Goal: Complete application form: Complete application form

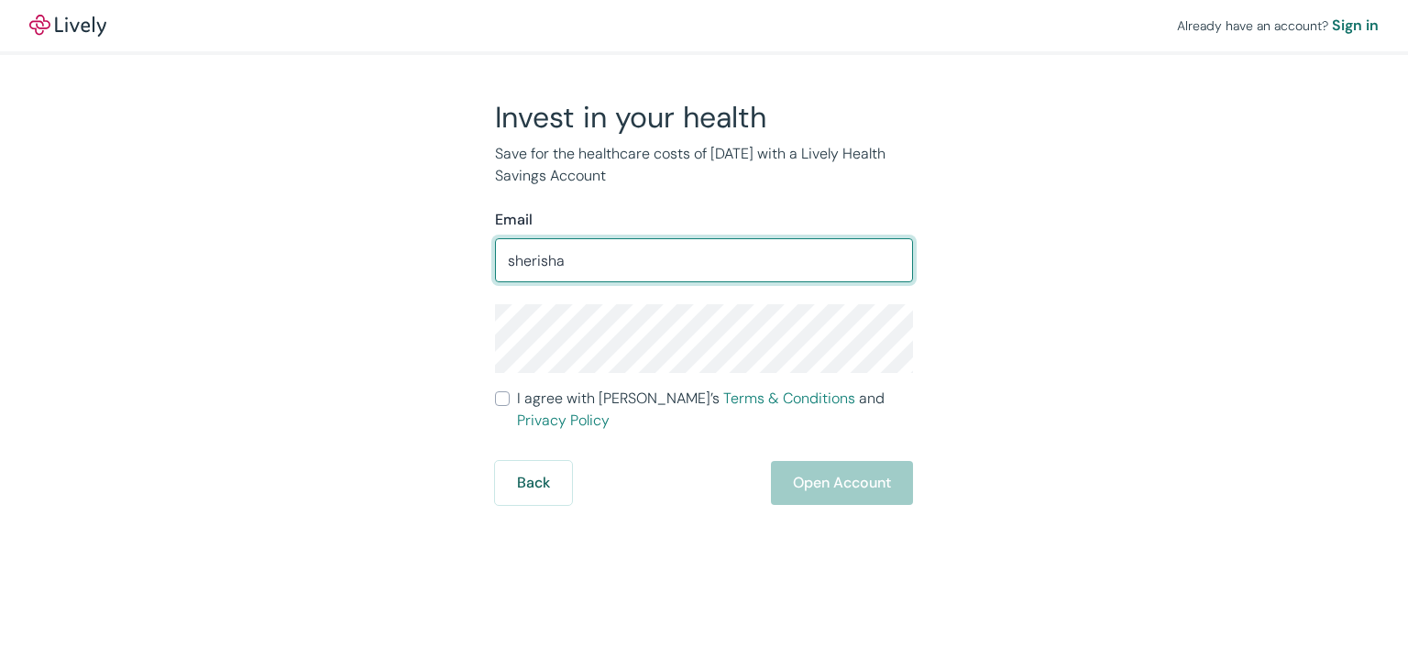
type input "[EMAIL_ADDRESS][DOMAIN_NAME]"
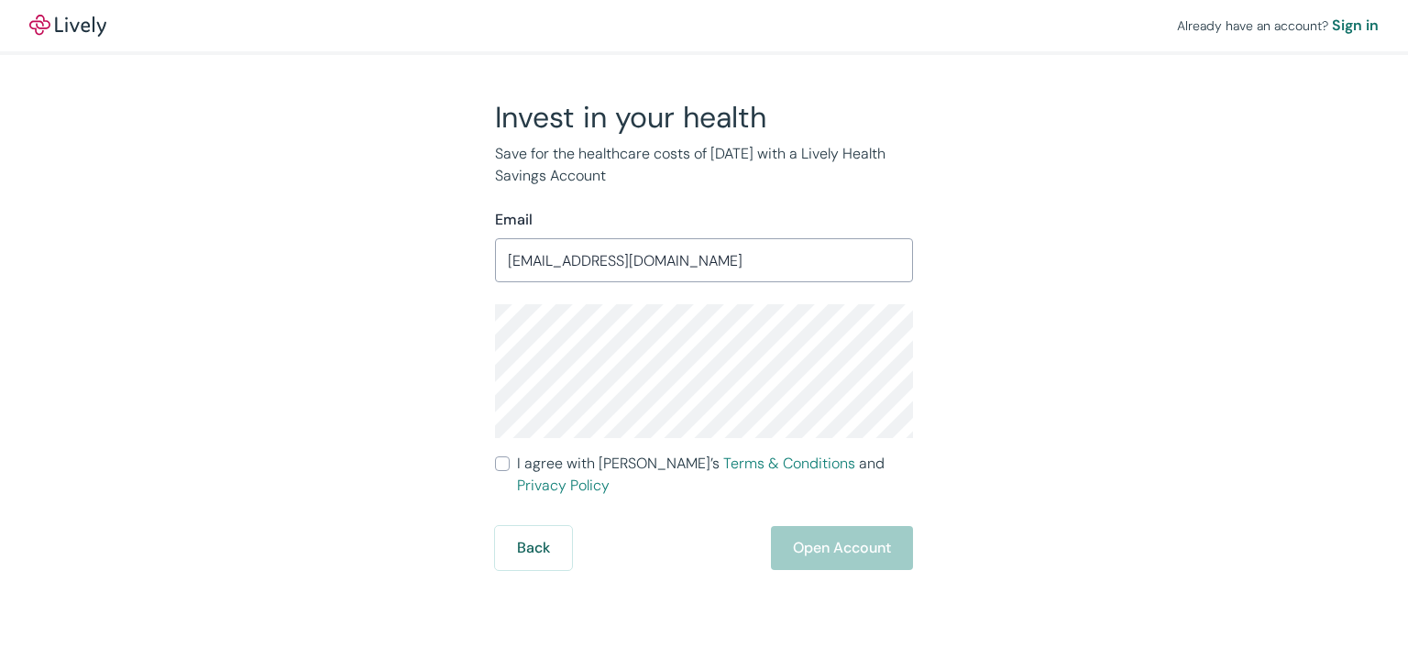
click at [330, 364] on div "Invest in your health Save for the healthcare costs of [DATE] with a Lively Hea…" at bounding box center [693, 334] width 880 height 471
click at [510, 464] on label "I agree with Lively’s Terms & Conditions and Privacy Policy" at bounding box center [704, 475] width 418 height 44
click at [510, 464] on input "I agree with Lively’s Terms & Conditions and Privacy Policy" at bounding box center [502, 463] width 15 height 15
checkbox input "true"
click at [836, 532] on button "Open Account" at bounding box center [842, 548] width 142 height 44
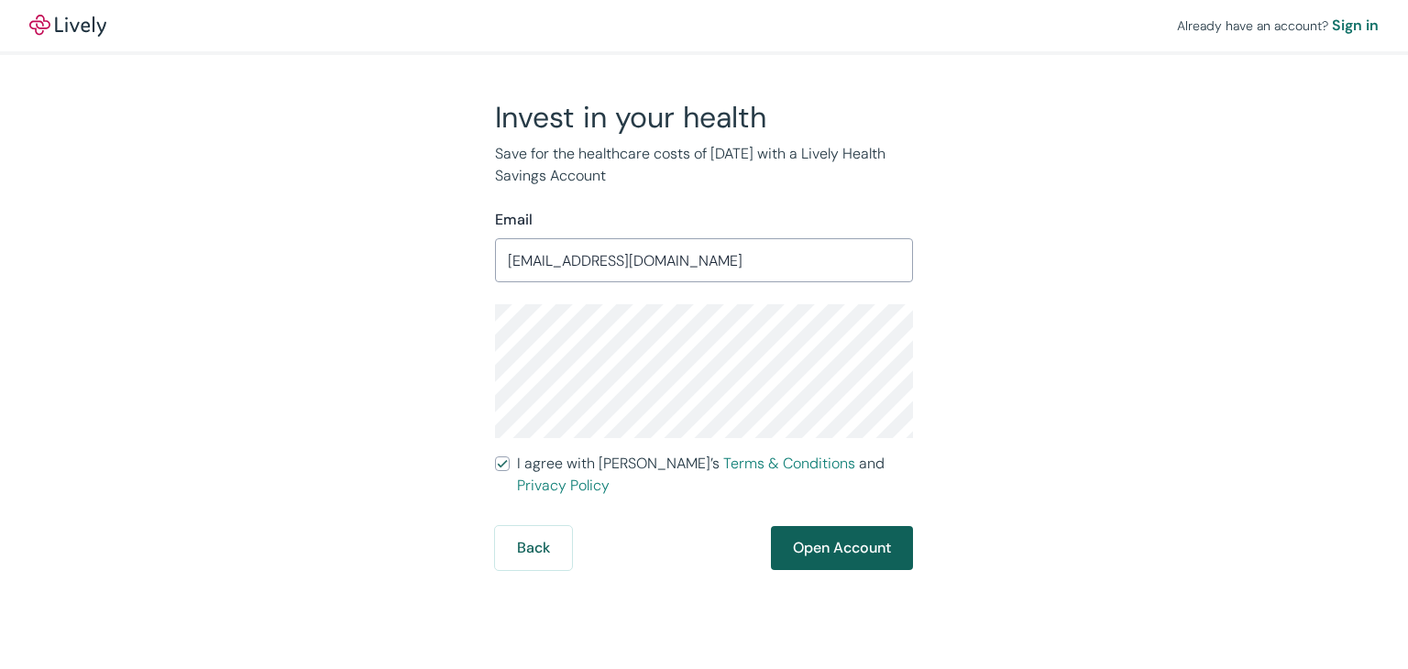
click at [836, 532] on div "Back Open Account" at bounding box center [704, 548] width 418 height 44
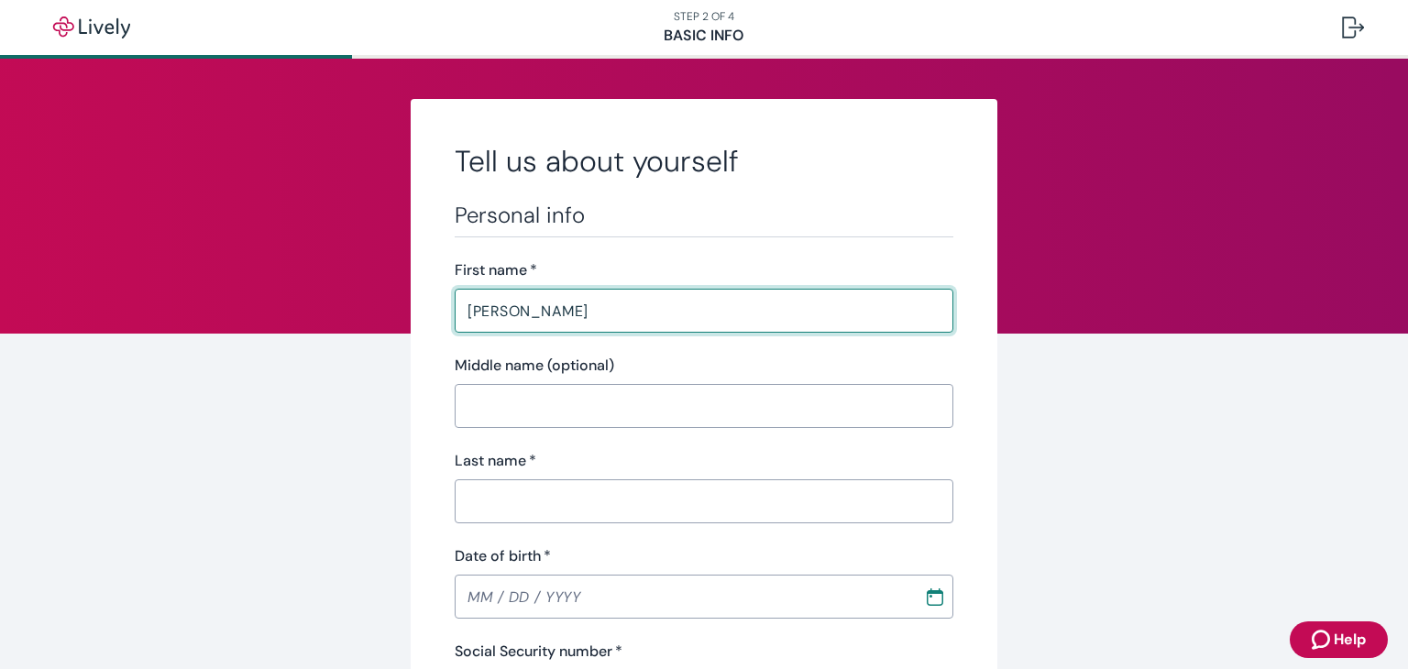
type input "Anthony"
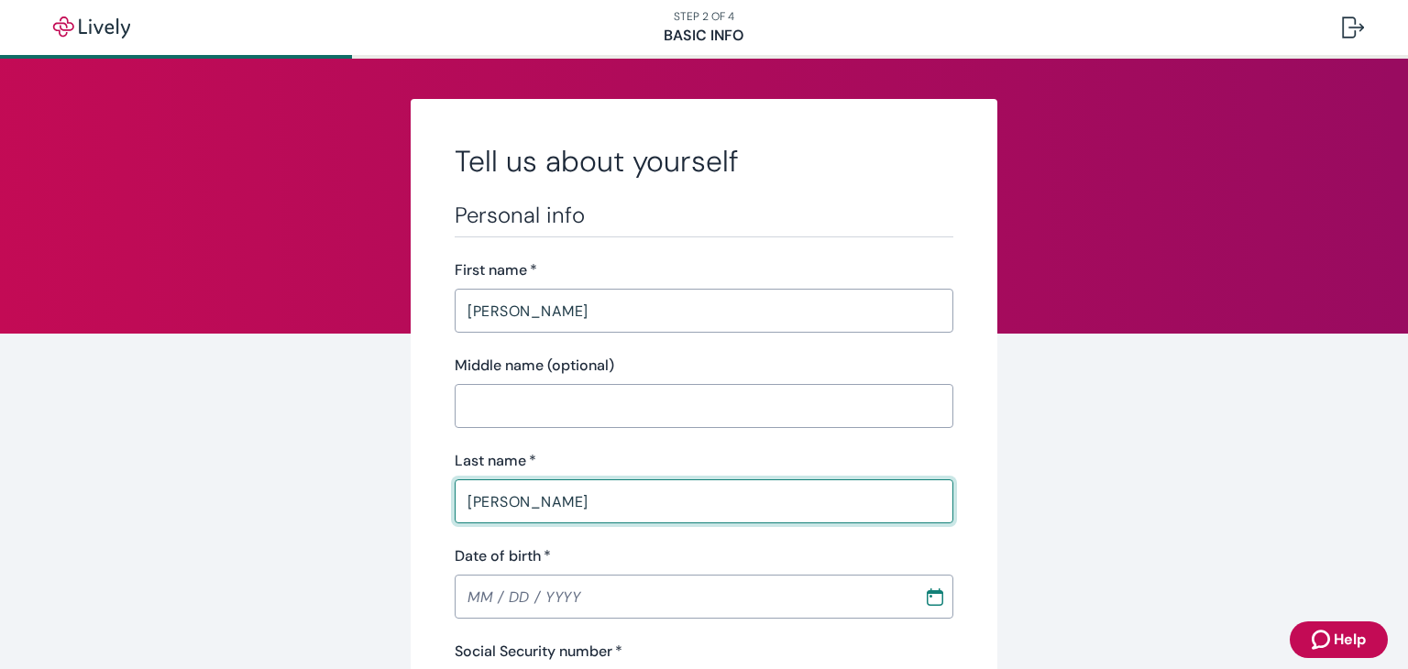
type input "[PERSON_NAME]"
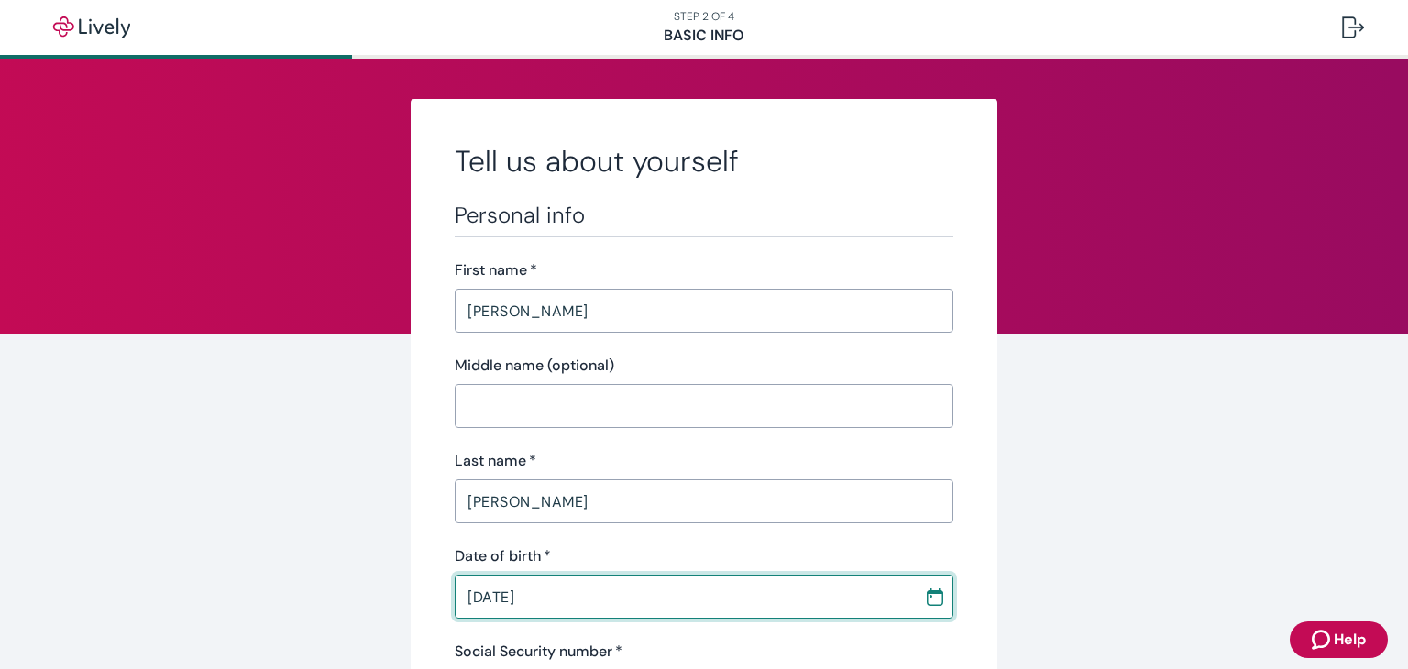
type input "[DATE]"
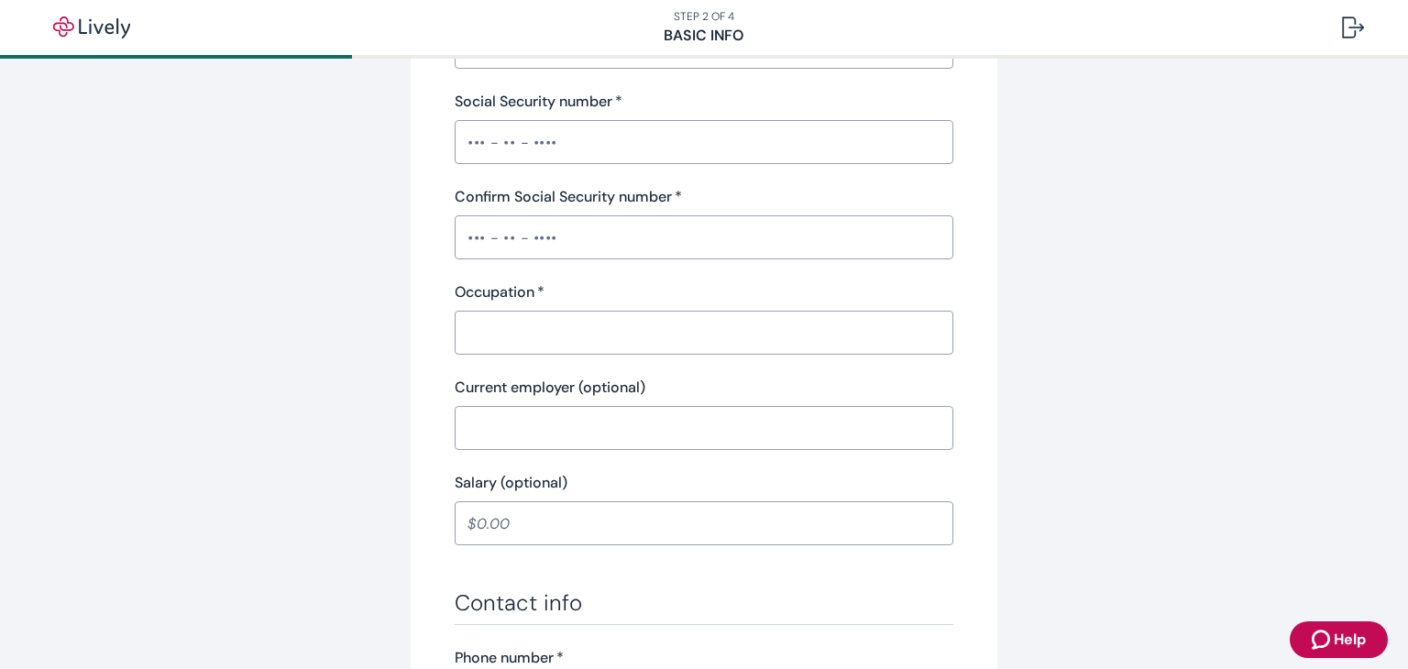
scroll to position [513, 0]
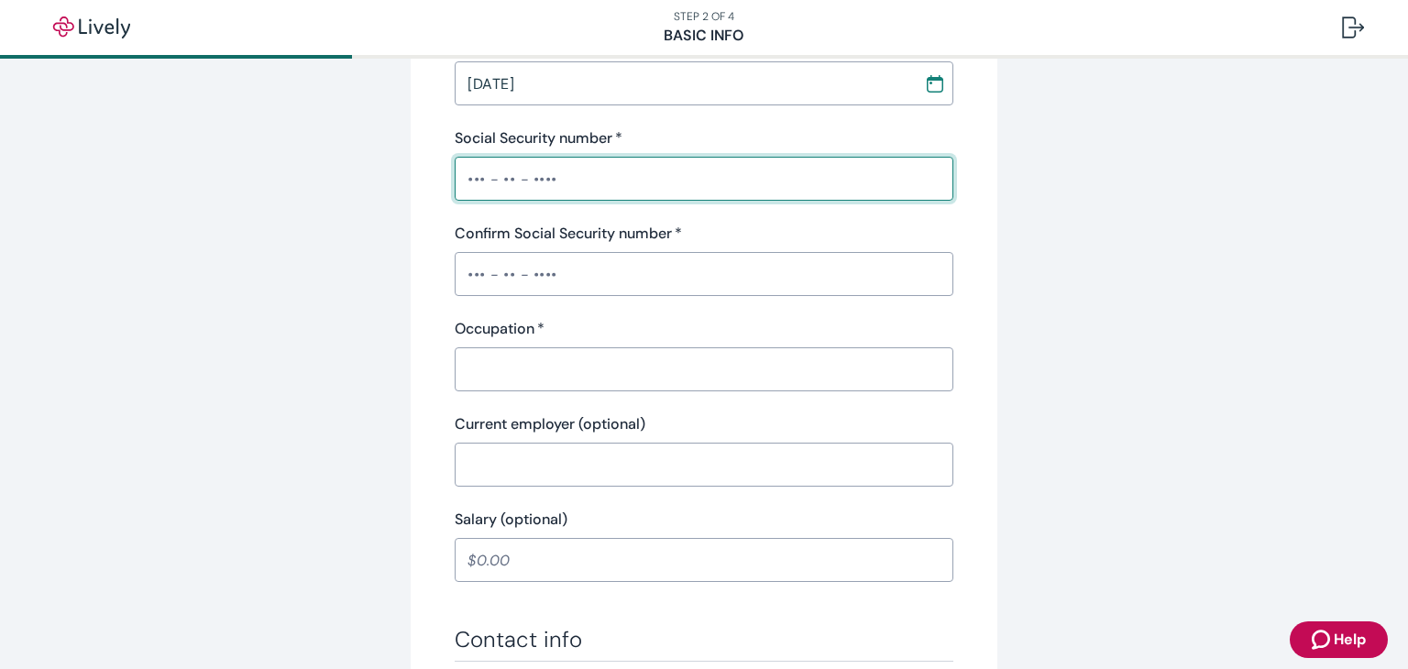
click at [462, 187] on input "Social Security number   *" at bounding box center [704, 178] width 499 height 37
type input "•••-••-5696"
click at [457, 262] on input "Confirm Social Security number   *" at bounding box center [704, 274] width 499 height 37
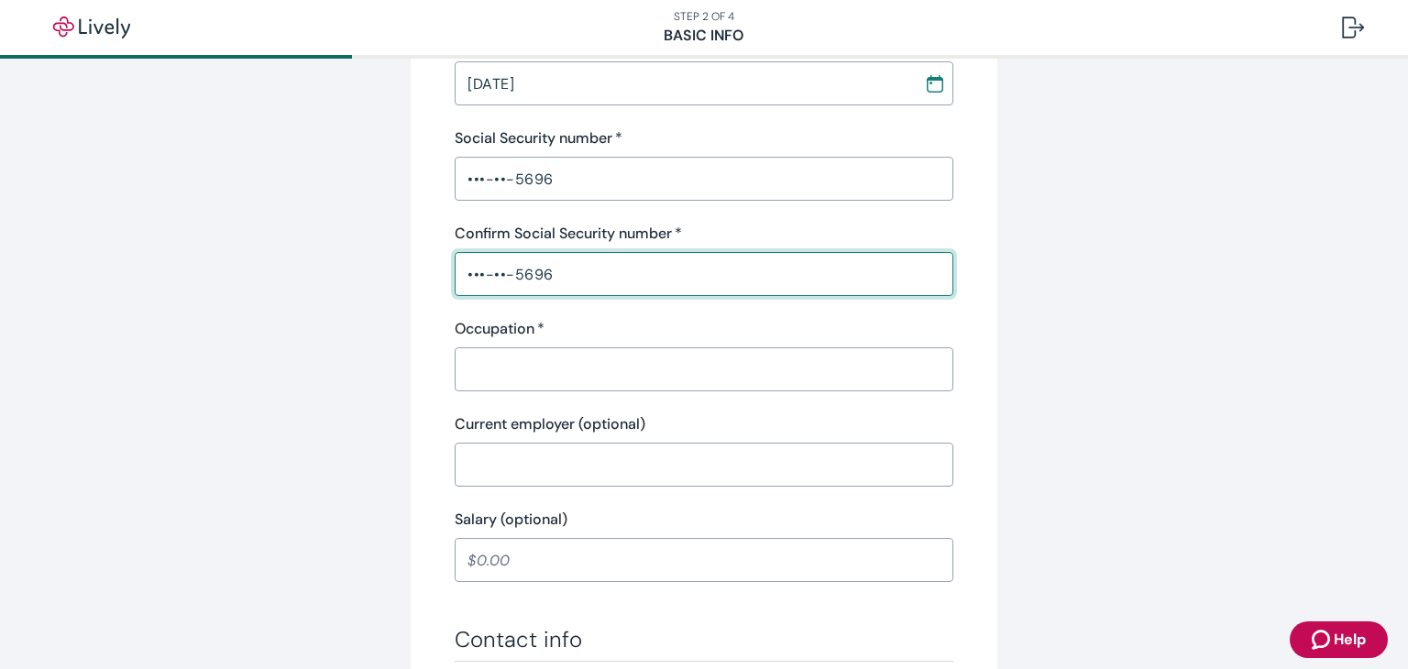
type input "•••-••-5696"
click at [485, 379] on input "Occupation   *" at bounding box center [704, 369] width 499 height 37
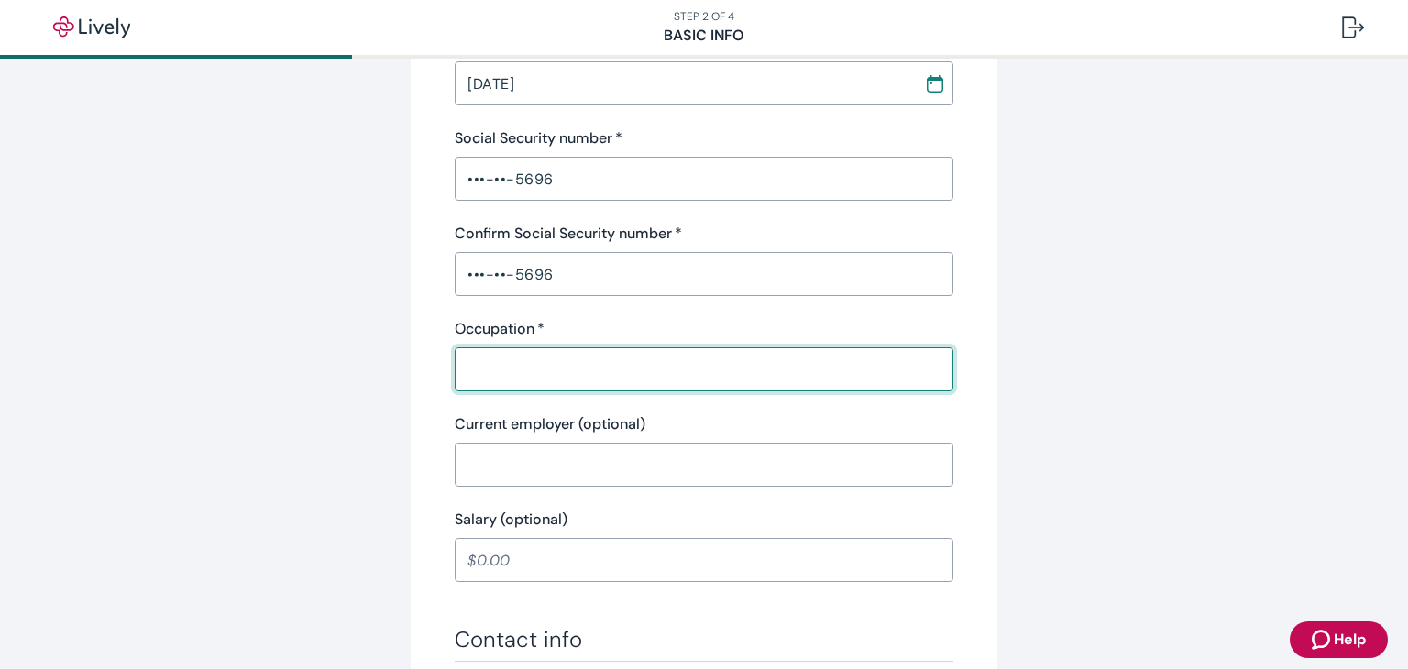
type input "Regional Sales Manager"
click at [386, 553] on div "Tell us about yourself Personal info First name   * Anthony ​ Middle name (opti…" at bounding box center [704, 441] width 880 height 1710
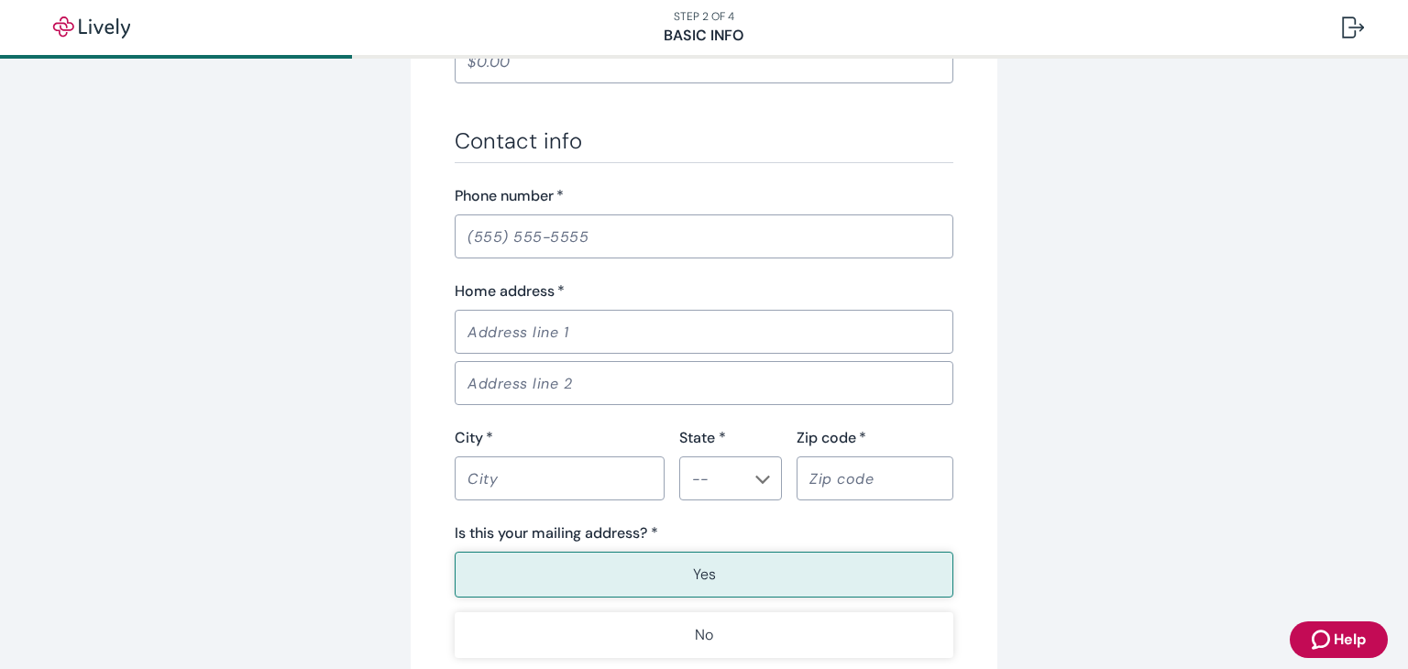
scroll to position [1100, 0]
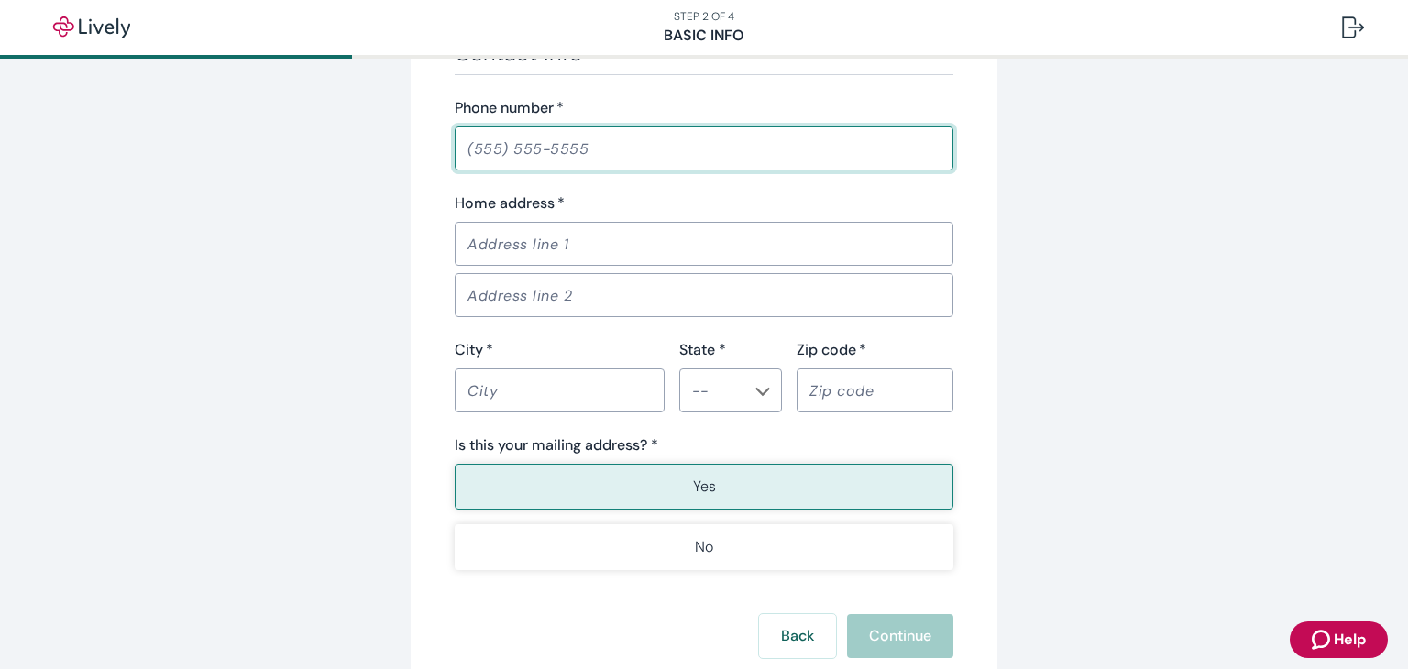
click at [588, 148] on input "Phone number   *" at bounding box center [704, 148] width 499 height 37
type input "(218) 230-4137"
type input "C"
type input "2128 41st Ave S"
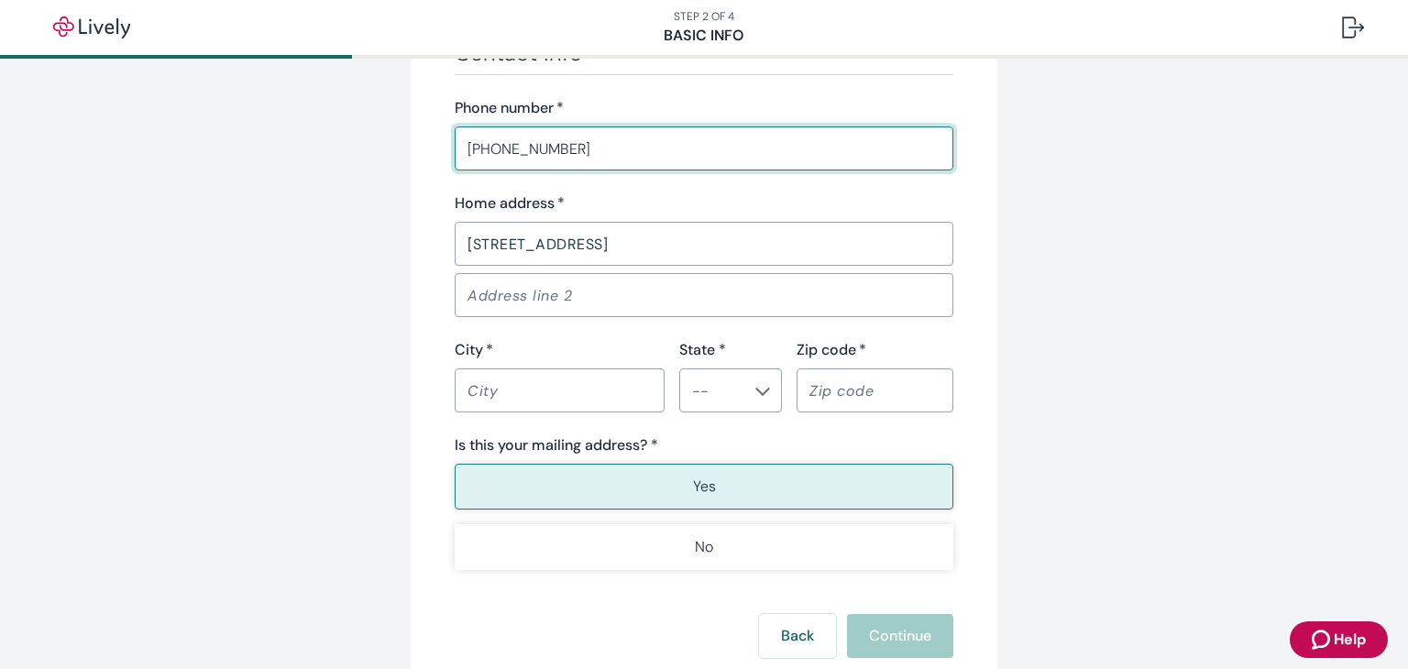
type input "Grand Forks"
type input "NORTH DAKOTA"
type input "58201"
type input "(218) 230-4137"
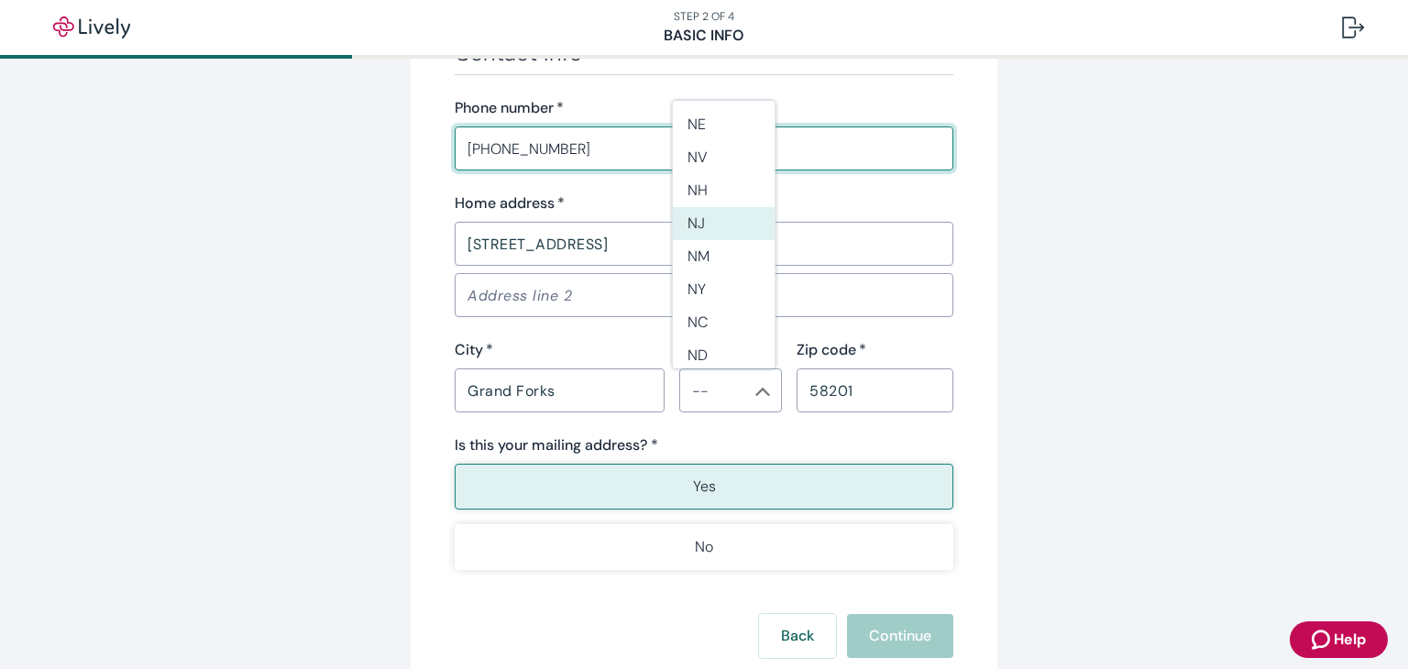
scroll to position [1038, 0]
click at [724, 334] on li "ND" at bounding box center [724, 340] width 103 height 33
type input "ND"
click at [634, 470] on button "Yes" at bounding box center [704, 487] width 499 height 46
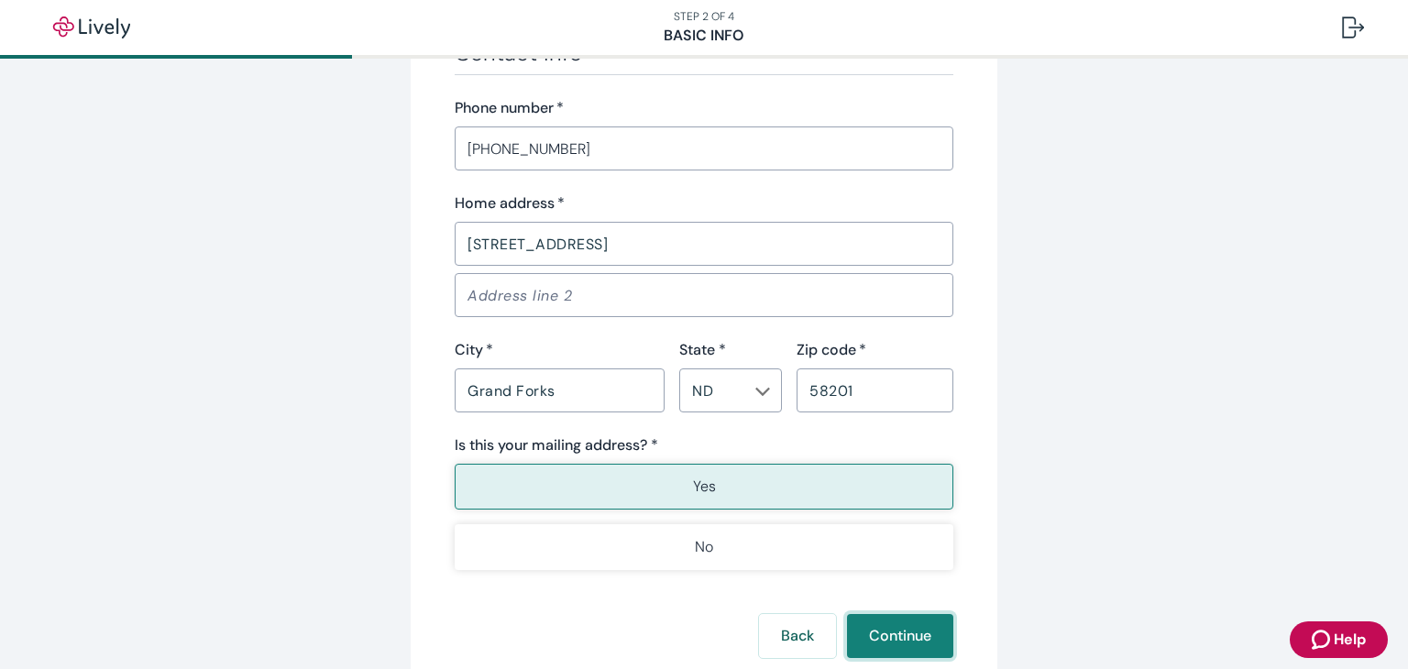
click at [882, 635] on button "Continue" at bounding box center [900, 636] width 106 height 44
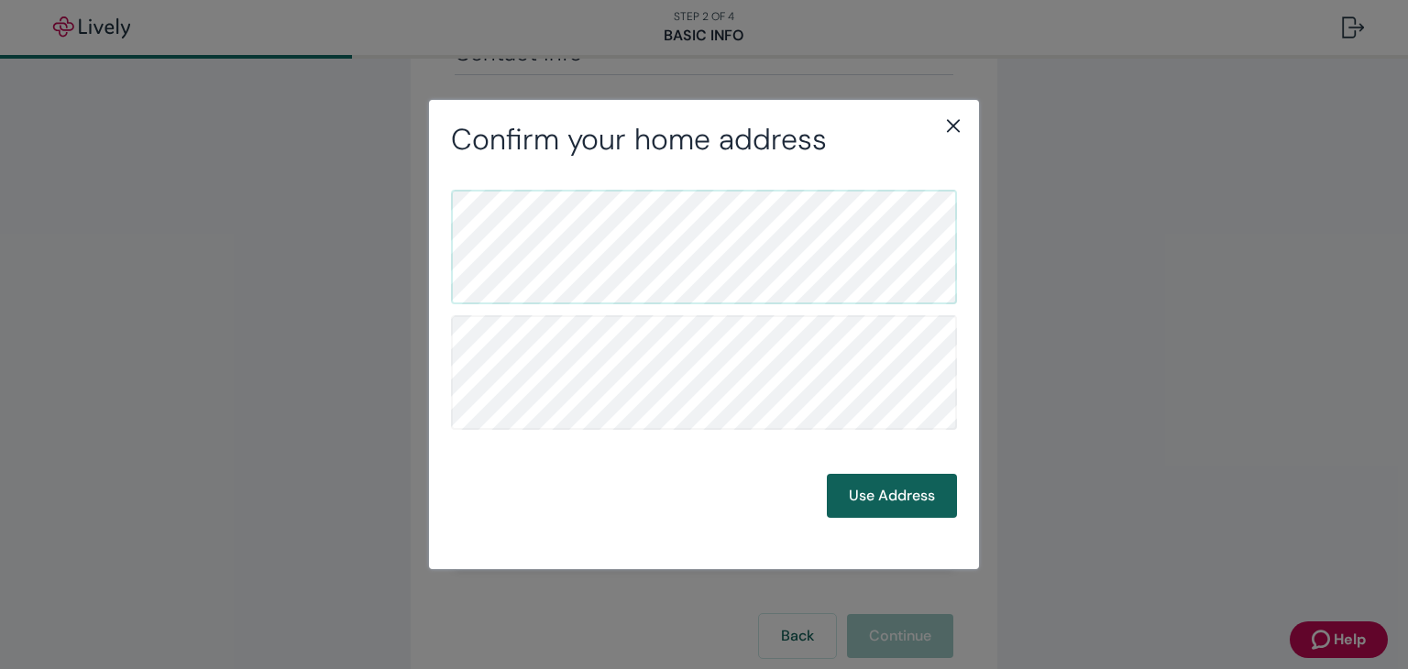
click at [923, 491] on button "Use Address" at bounding box center [892, 496] width 130 height 44
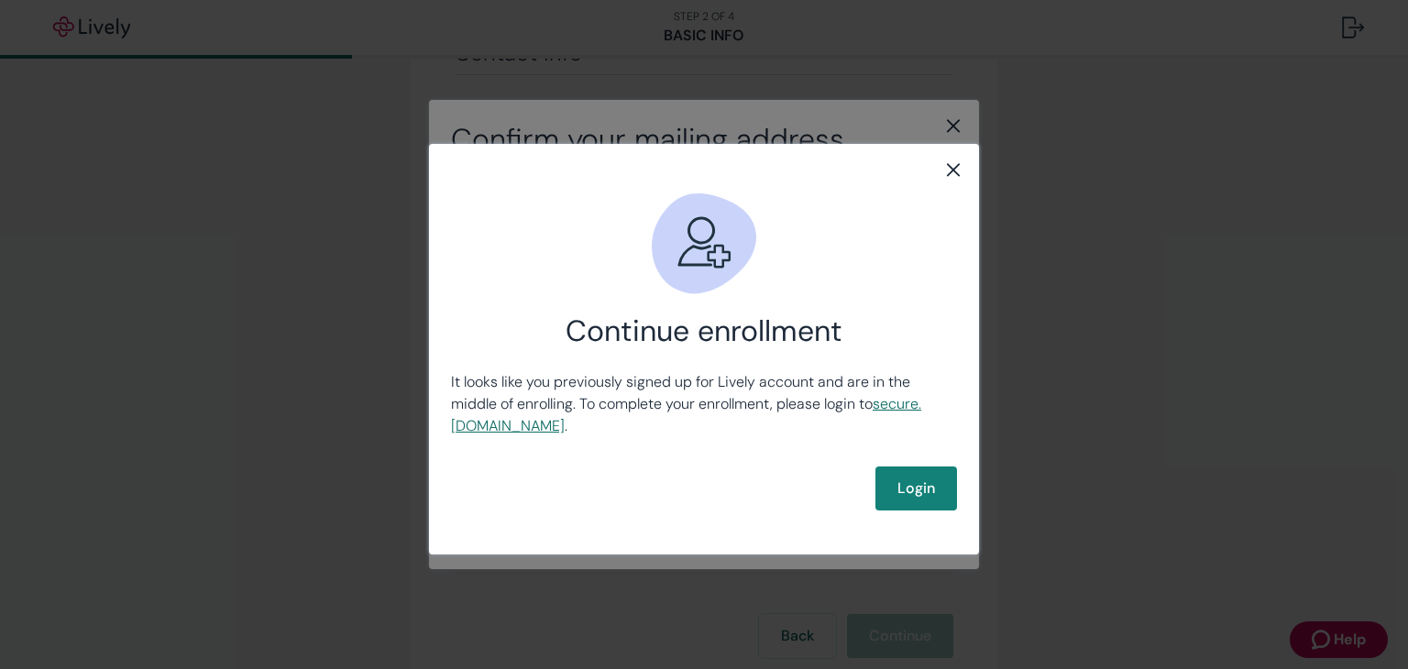
click at [539, 423] on link "secure .livelyme.com" at bounding box center [686, 414] width 470 height 41
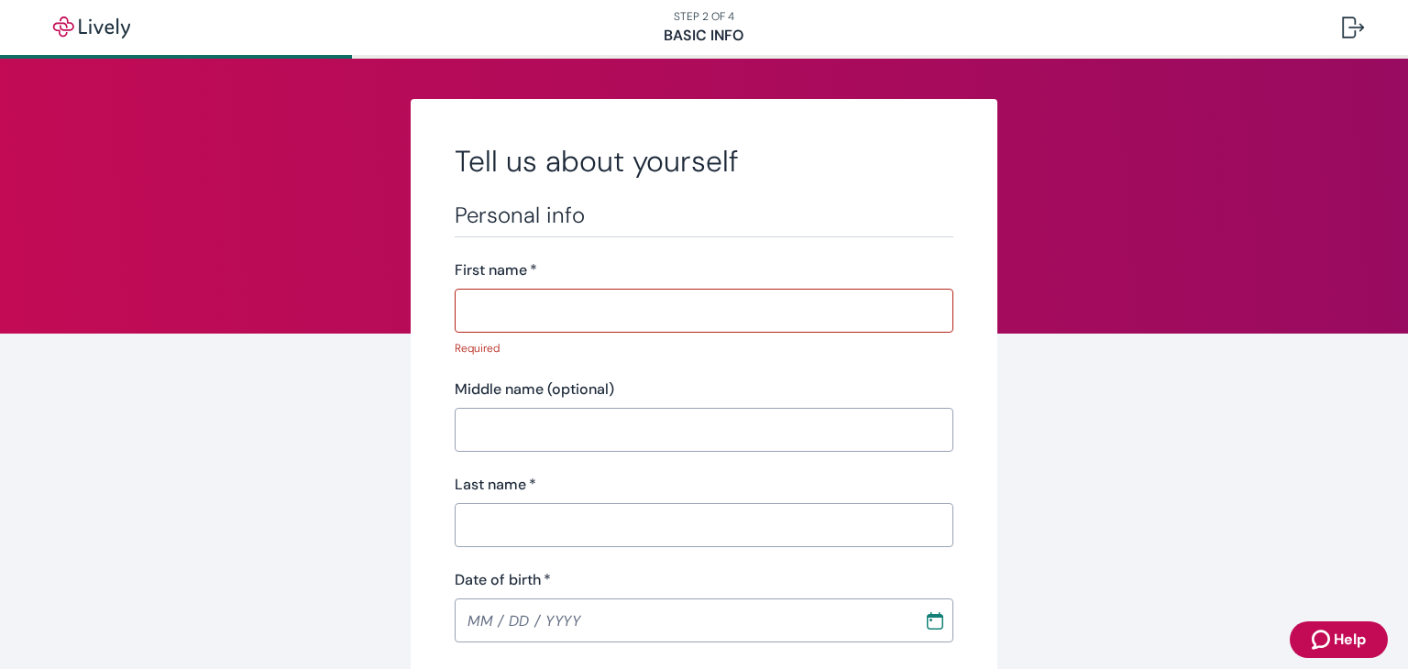
click at [573, 343] on p "Required" at bounding box center [698, 348] width 486 height 16
click at [560, 327] on input "First name   *" at bounding box center [704, 310] width 499 height 37
type input "[PERSON_NAME]"
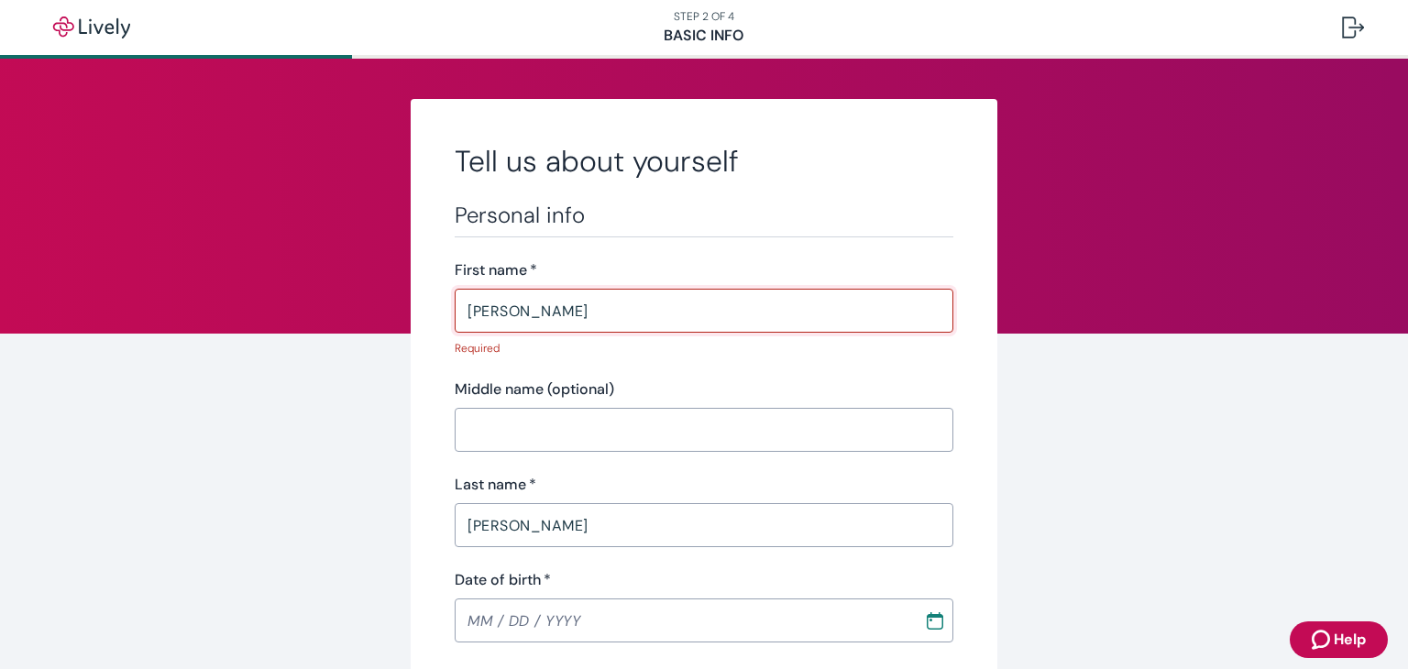
type input "(701) 205-6866"
type input "2128"
type input "41st Avenue South"
type input "Grand Forks"
type input "ND"
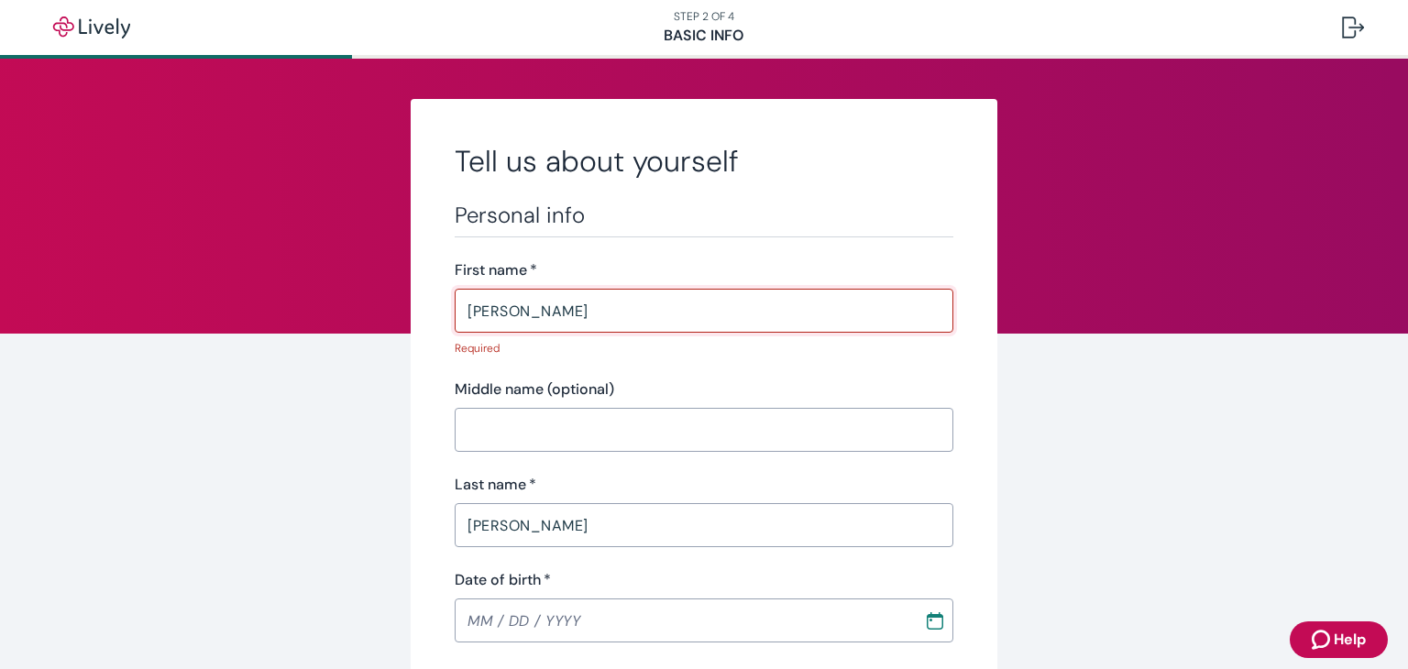
type input "58201"
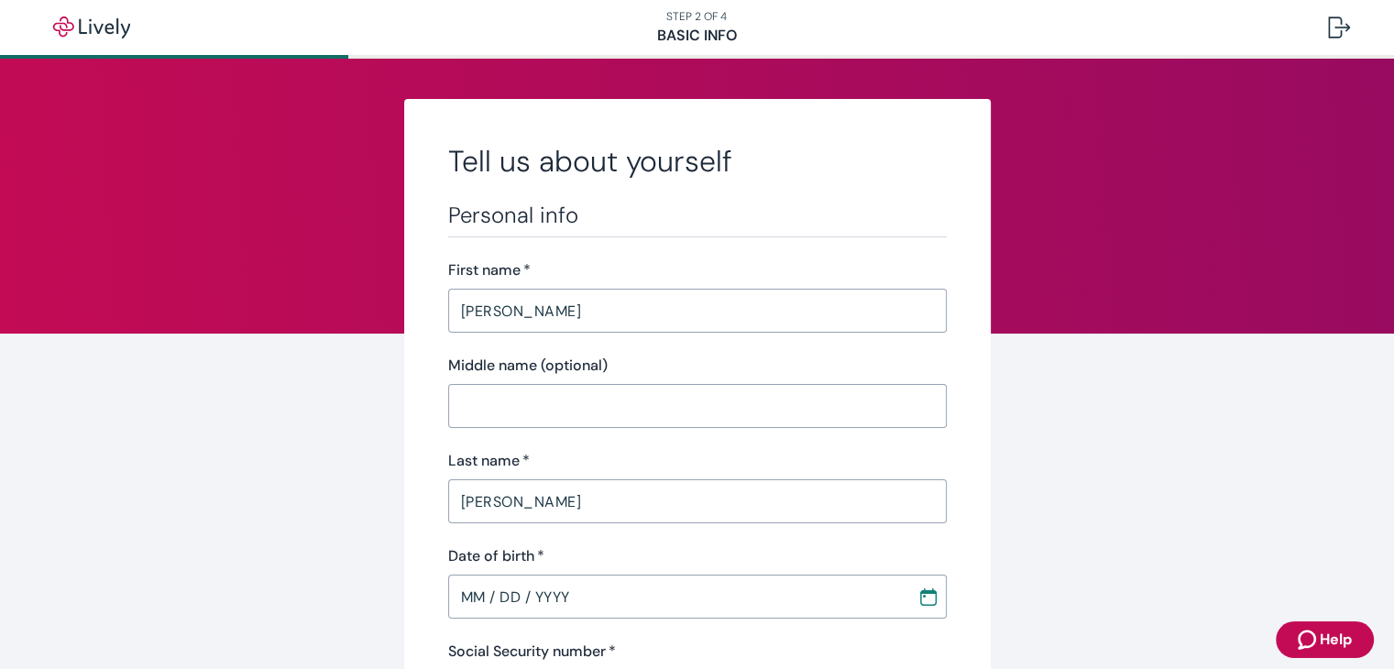
click at [456, 600] on input "MM / DD / YYYY" at bounding box center [676, 596] width 456 height 37
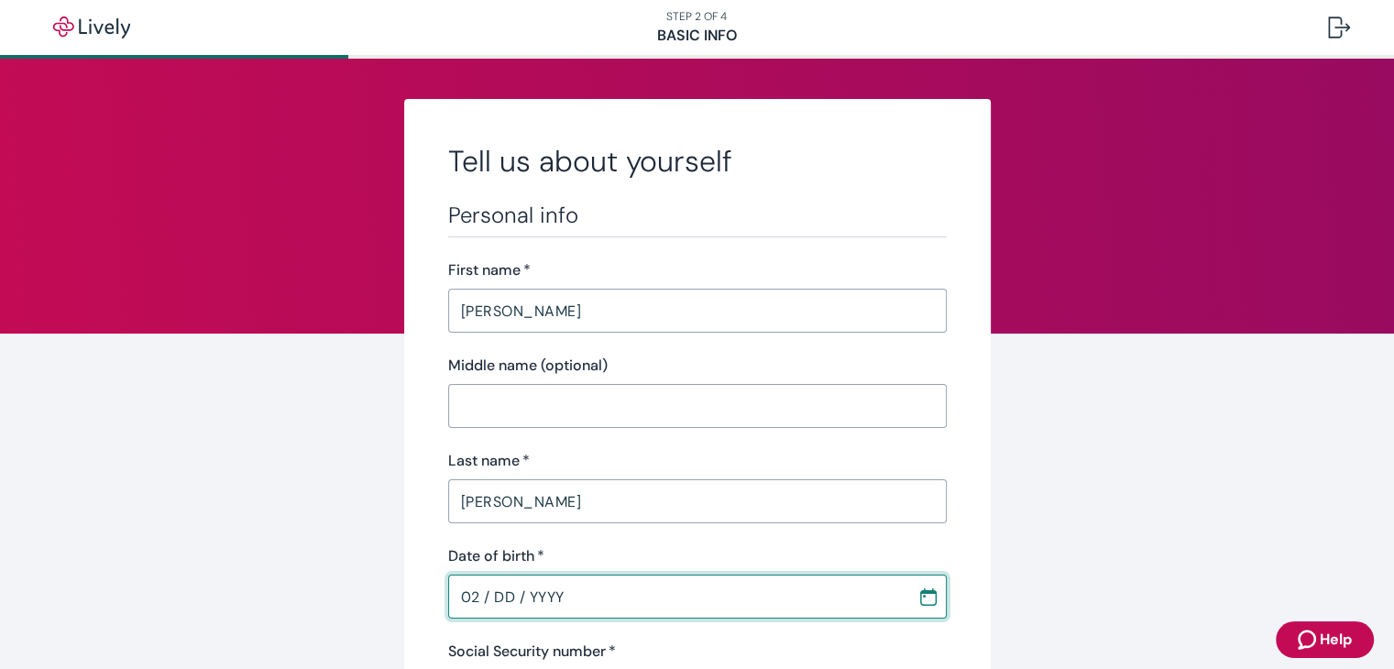
click at [475, 593] on input "02 / DD / YYYY" at bounding box center [676, 596] width 456 height 37
type input "04 / 09 / 1980"
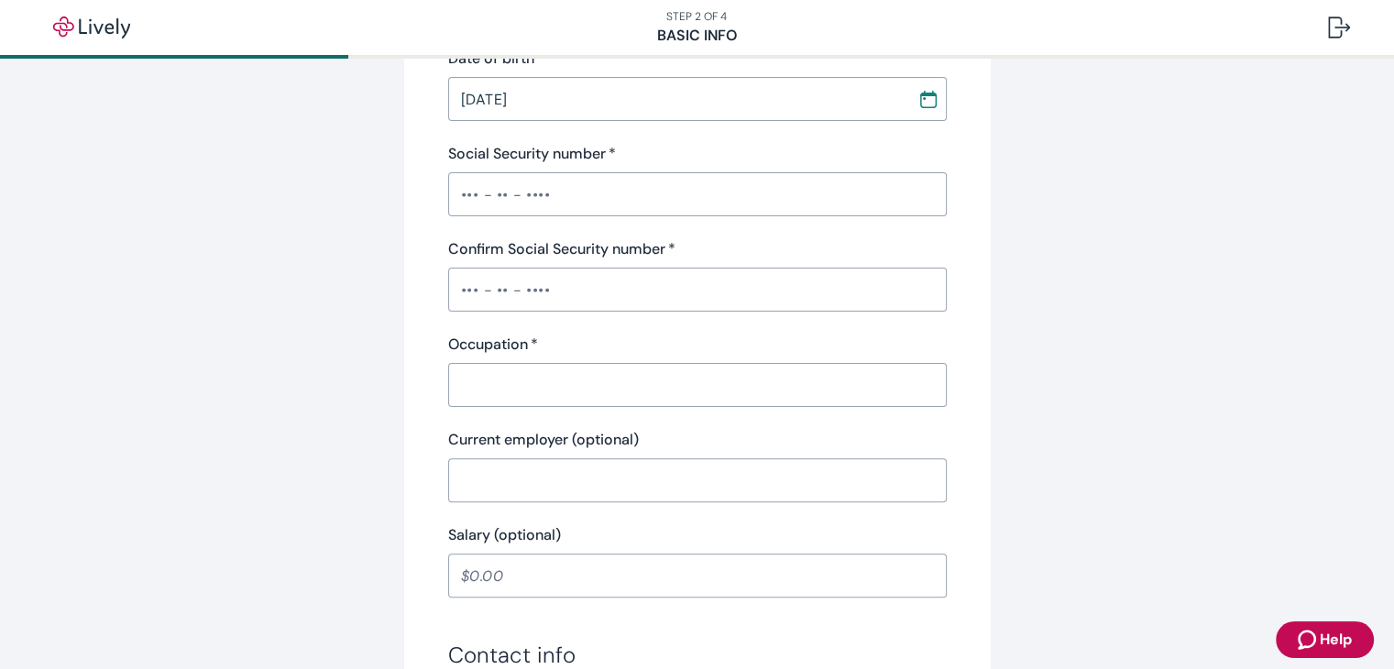
scroll to position [513, 0]
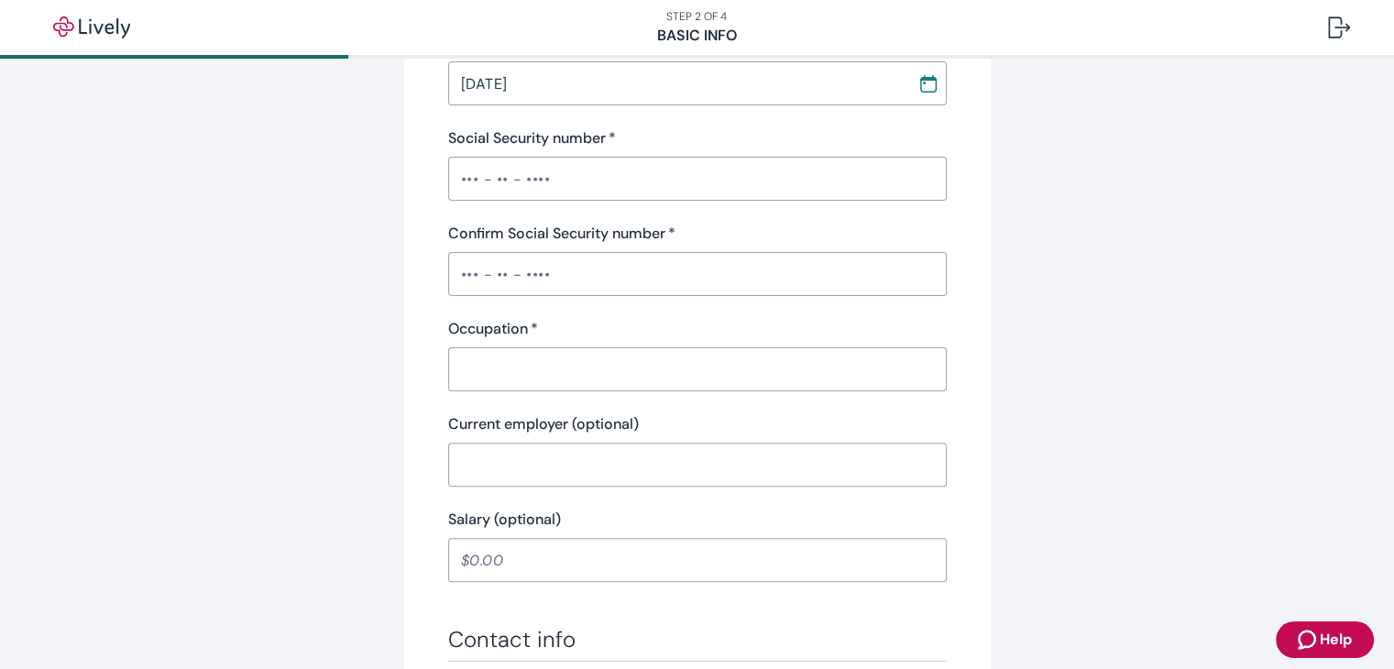
click at [455, 168] on input "Social Security number   *" at bounding box center [697, 178] width 499 height 37
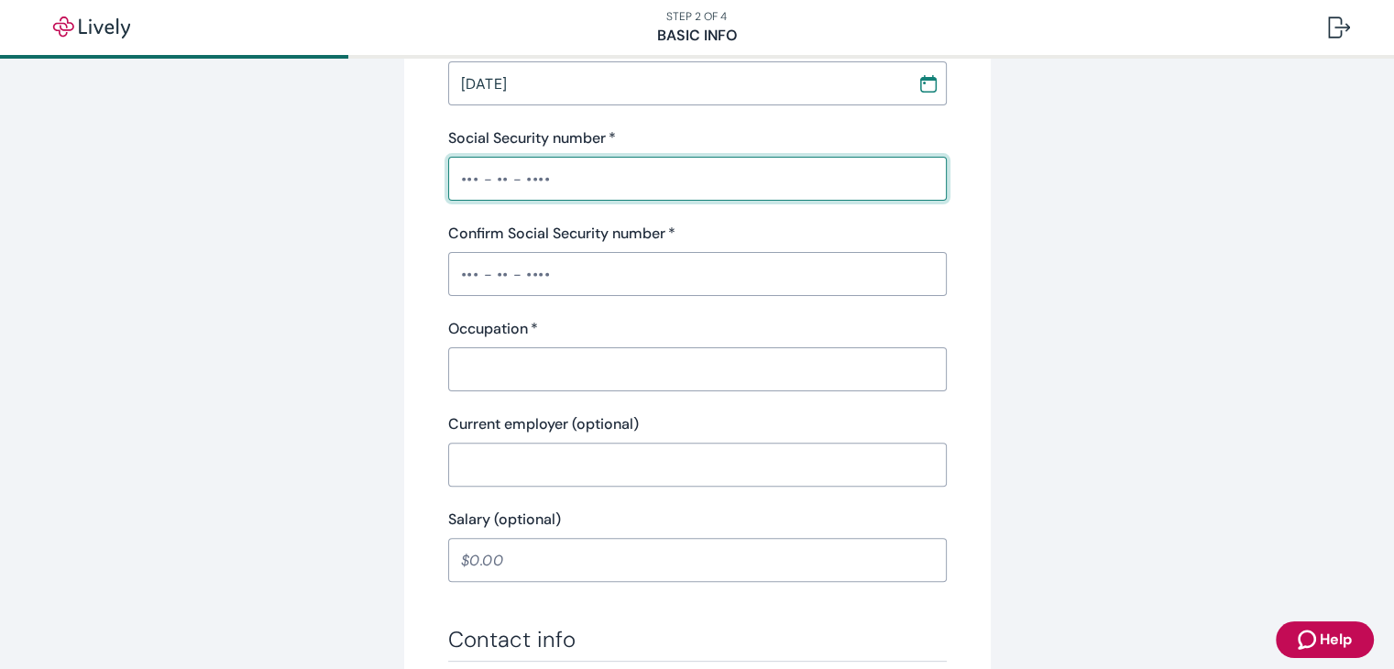
type input "•••-•"
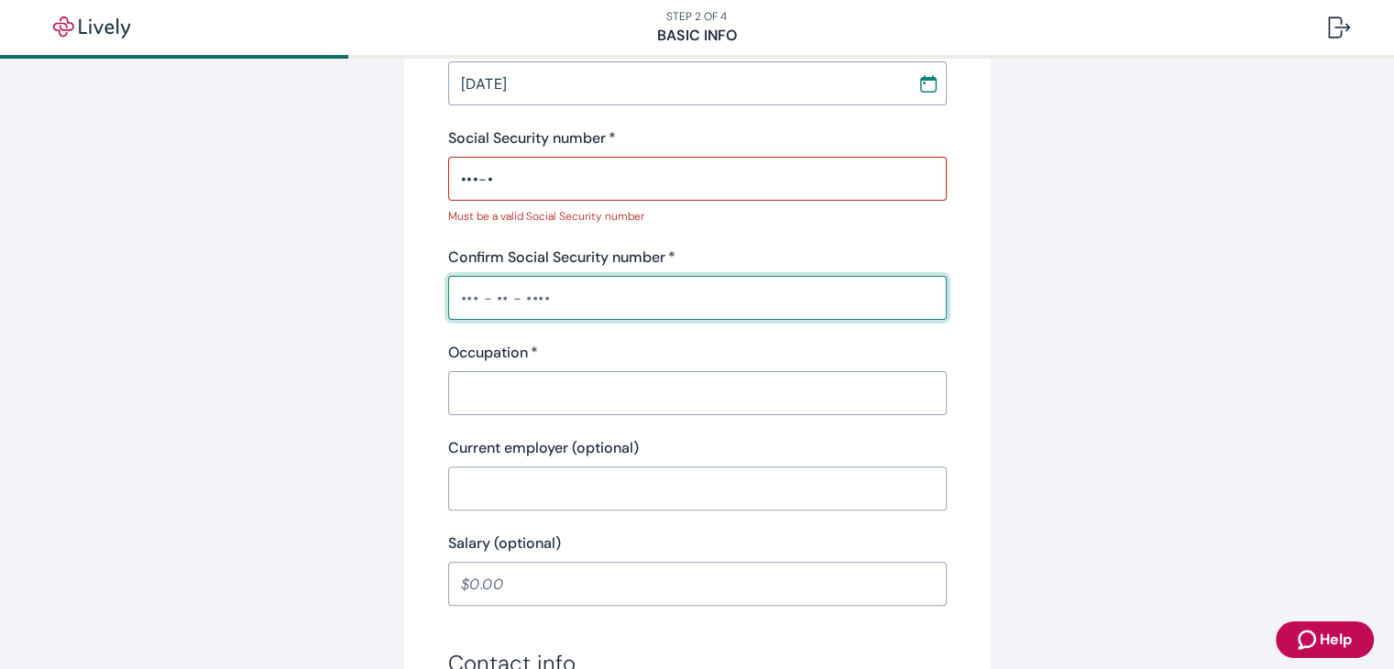
click at [464, 274] on div "Confirm Social Security number   * ​" at bounding box center [697, 283] width 499 height 73
type input "•••-•"
click at [453, 184] on input "•••-•" at bounding box center [697, 178] width 499 height 37
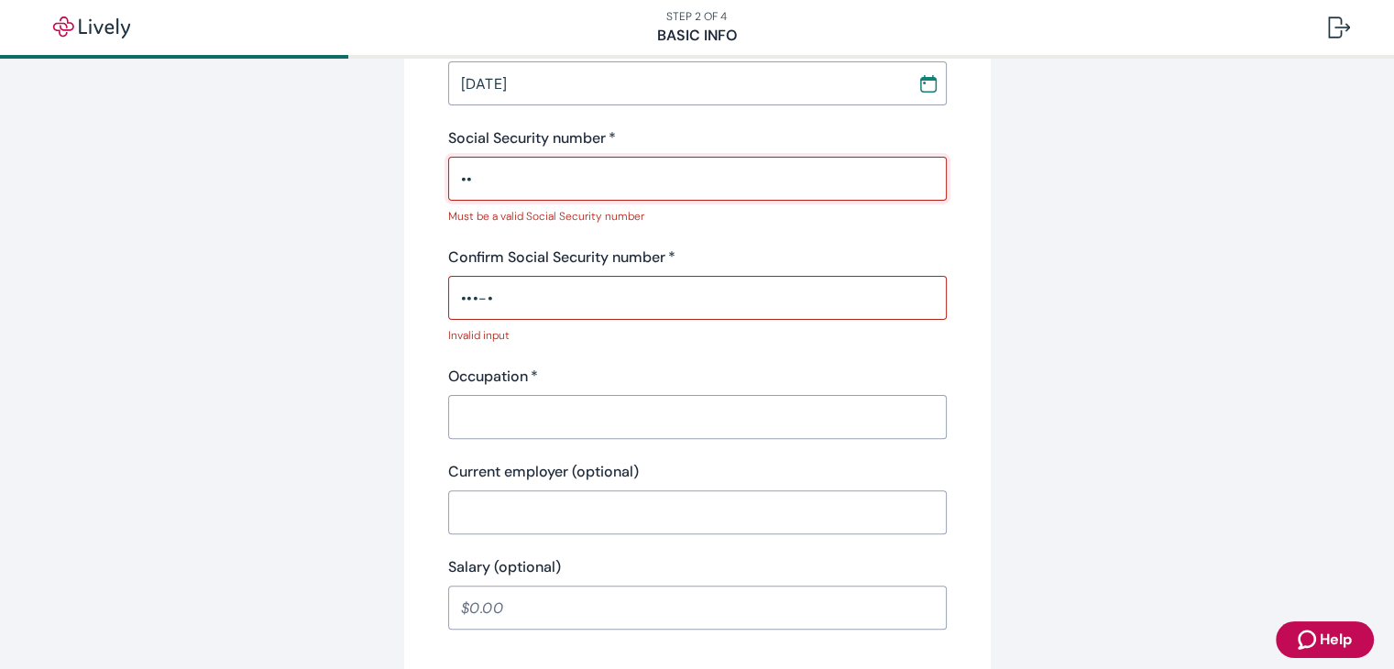
type input "•"
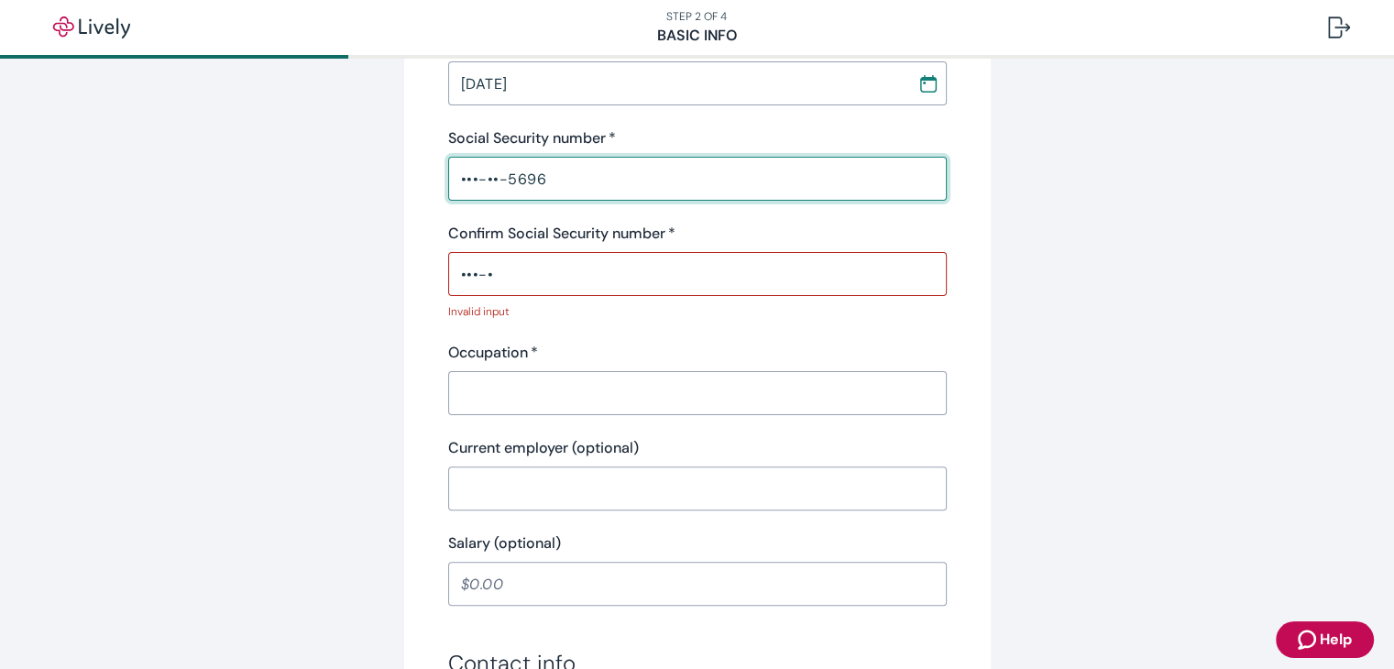
type input "•••-••-5696"
click at [521, 284] on input "•••-•" at bounding box center [697, 274] width 499 height 37
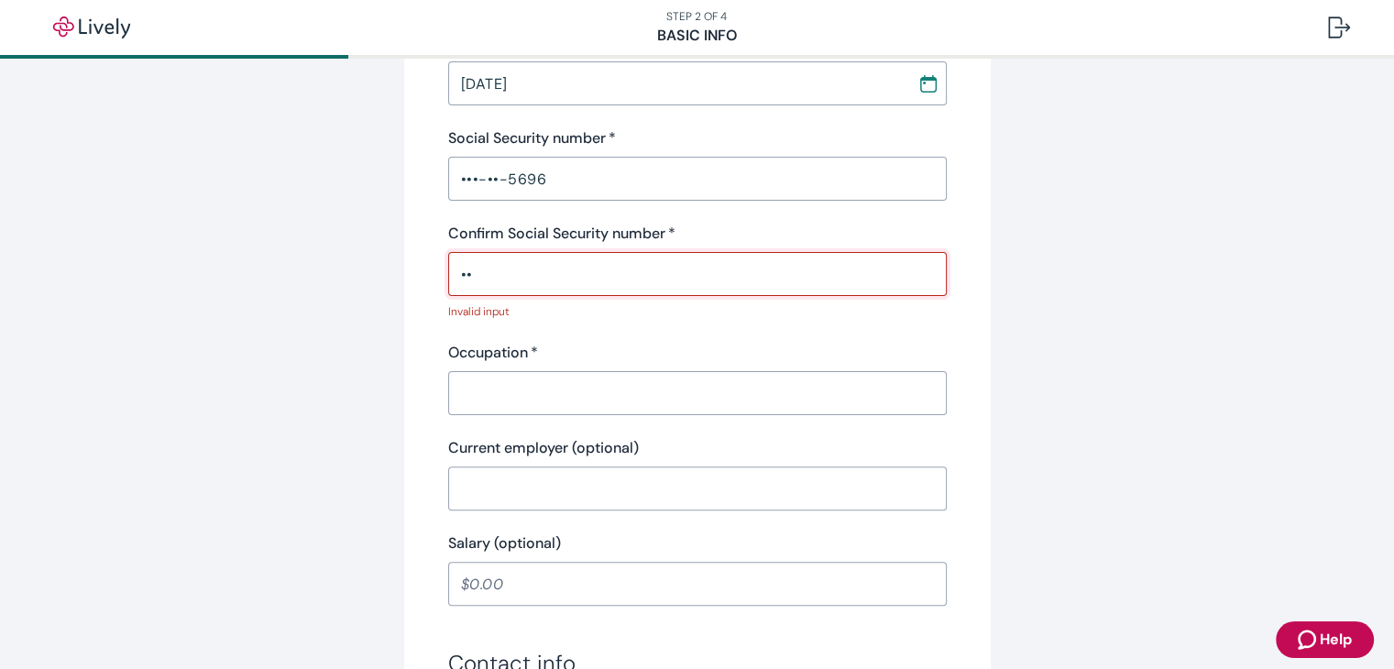
type input "•"
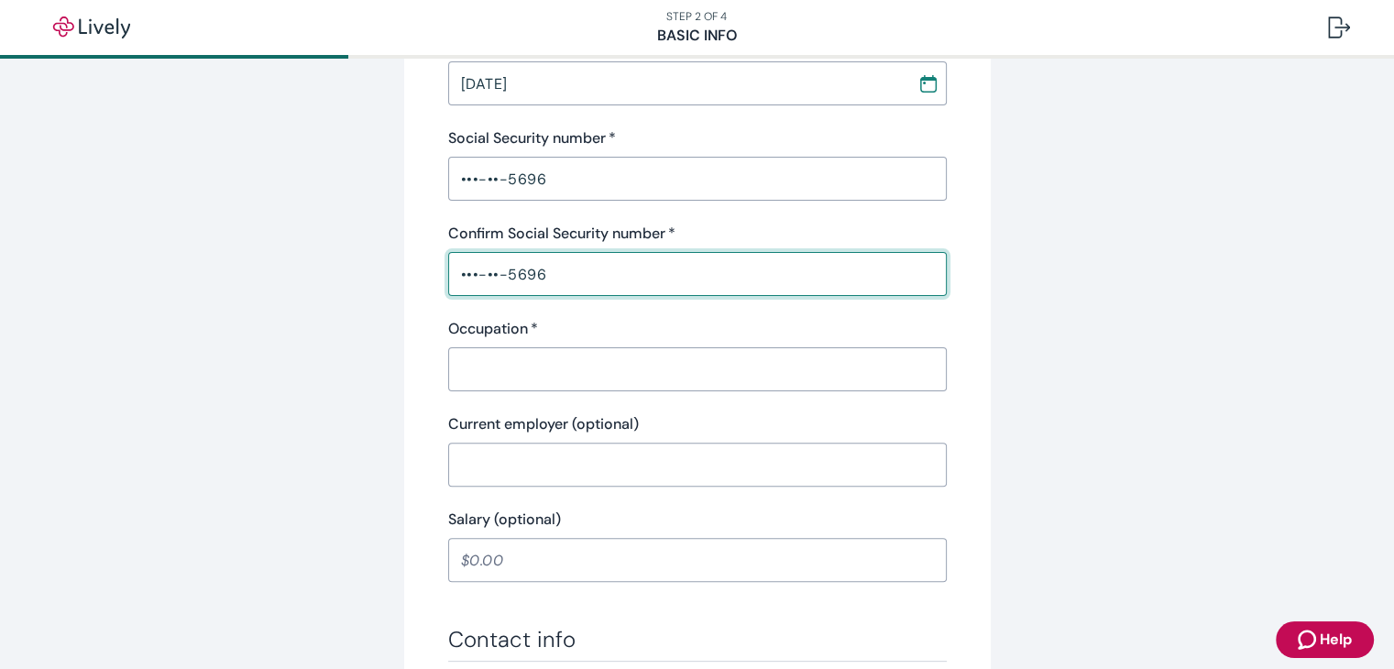
type input "•••-••-5696"
click at [436, 488] on div "Tell us about yourself Personal info First name   * Anthony ​ Middle name (opti…" at bounding box center [697, 441] width 587 height 1710
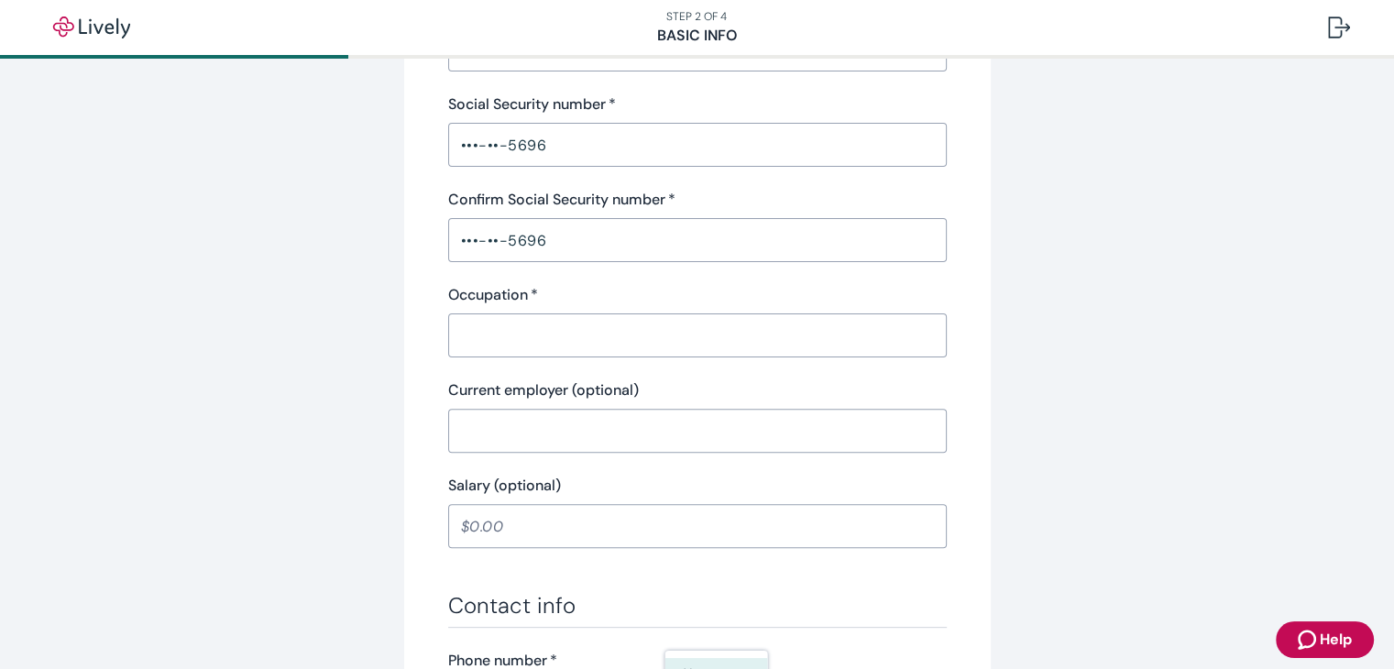
scroll to position [550, 0]
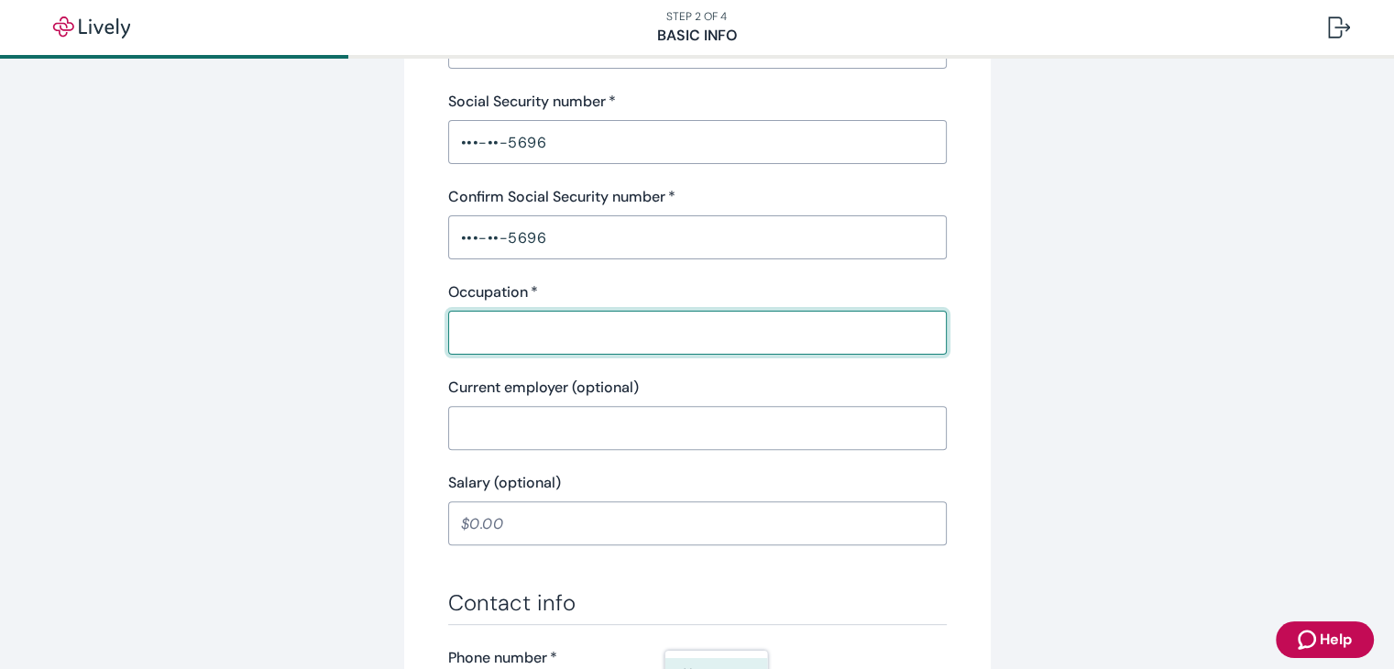
click at [530, 346] on input "Occupation   *" at bounding box center [697, 332] width 499 height 37
type input "Regional Sales Manager"
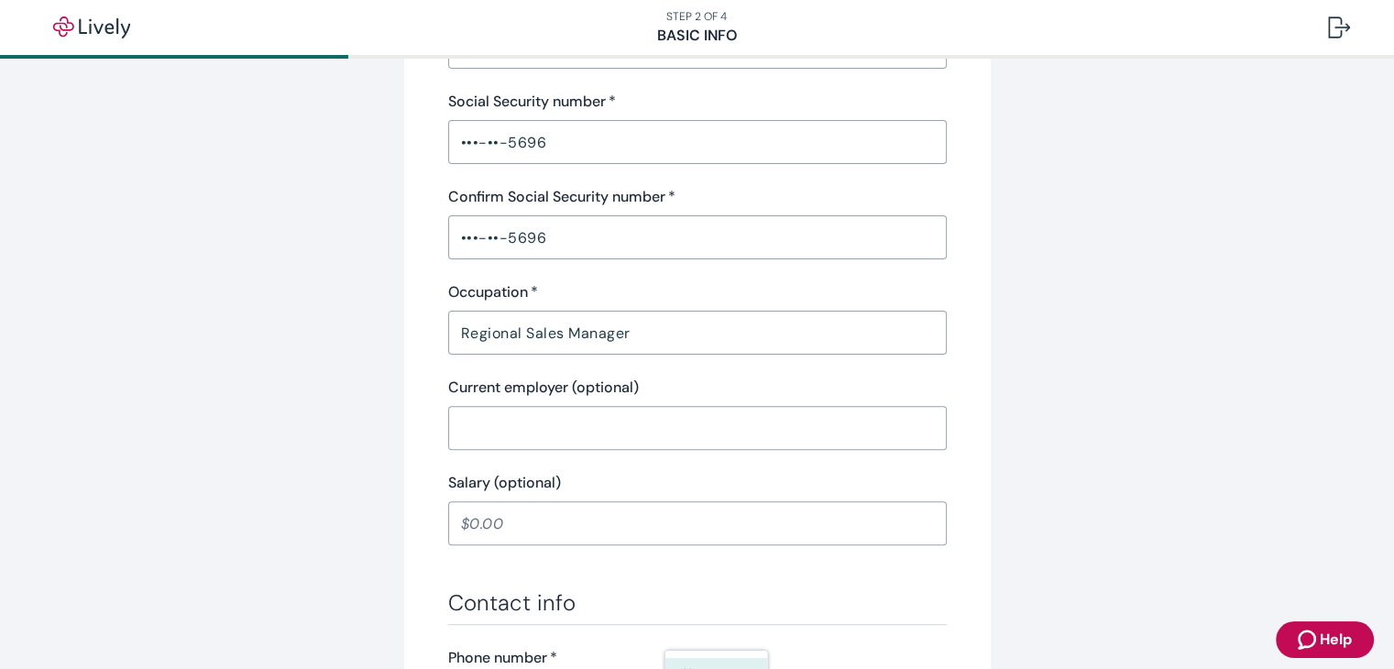
click at [421, 390] on div "Tell us about yourself Personal info First name   * Anthony ​ Middle name (opti…" at bounding box center [697, 404] width 587 height 1710
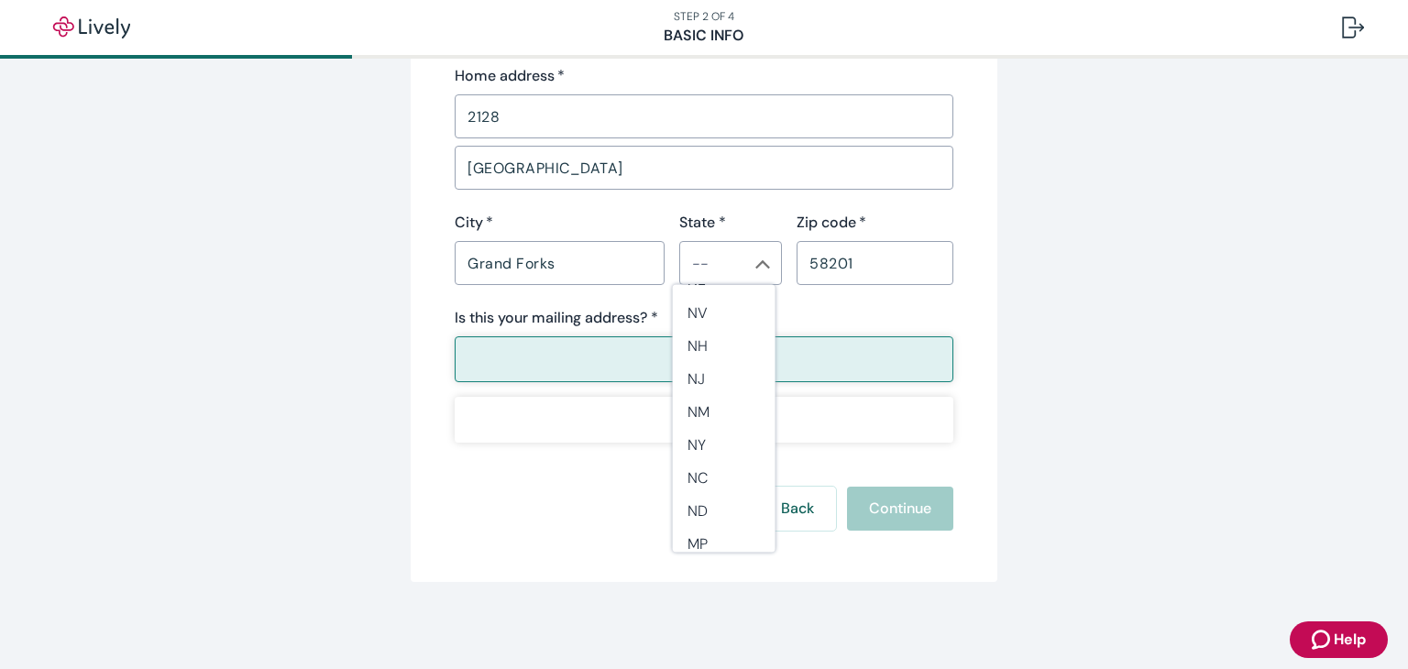
scroll to position [1087, 0]
click at [712, 474] on li "ND" at bounding box center [724, 474] width 103 height 33
type input "ND"
click at [781, 365] on button "Yes" at bounding box center [704, 359] width 499 height 46
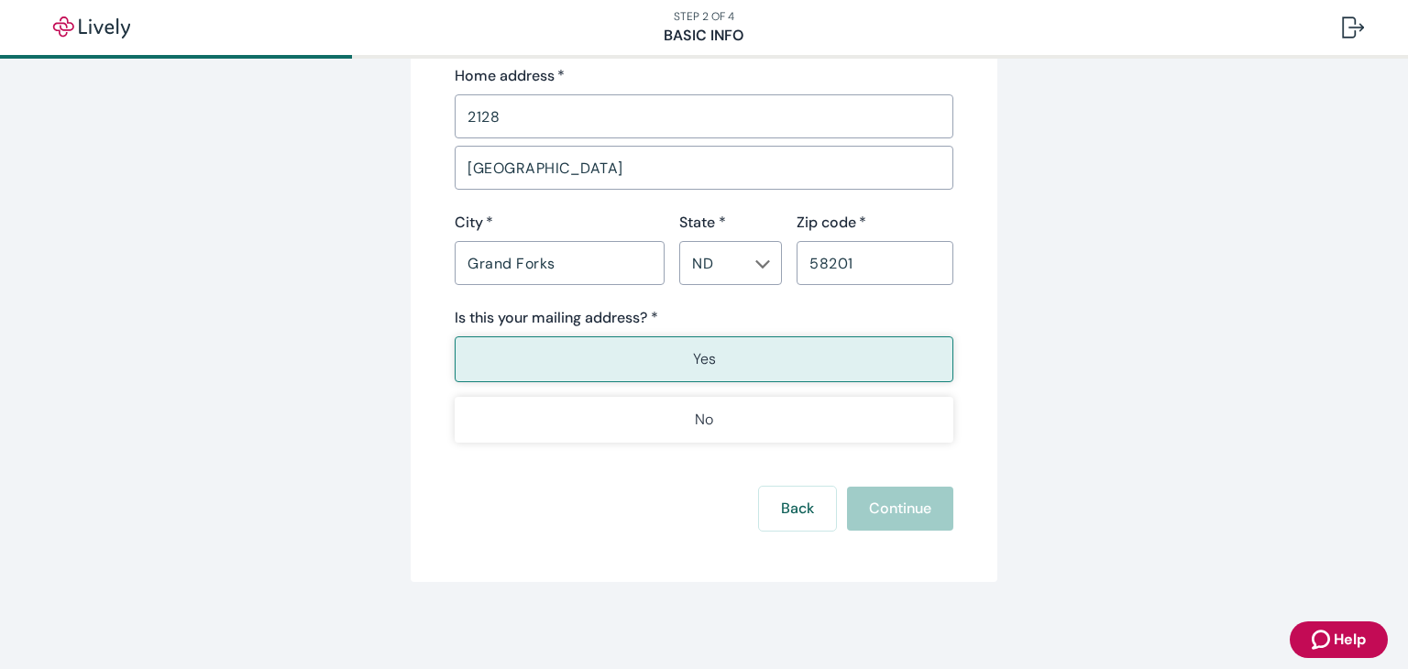
click at [690, 294] on div "Contact info Phone number   * (701) 205-6866 ​ Home address   * 2128 ​ 41st Ave…" at bounding box center [704, 177] width 499 height 531
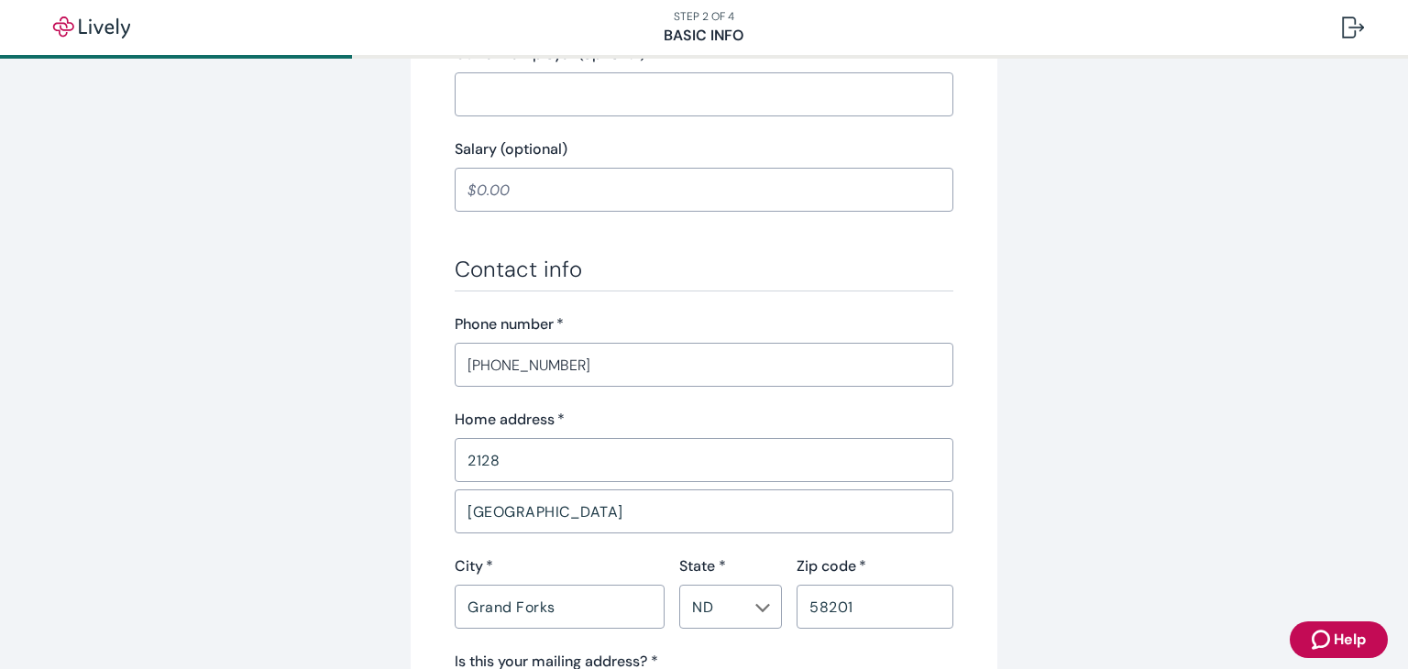
click at [431, 351] on div "Tell us about yourself Personal info First name   * Anthony ​ Middle name (opti…" at bounding box center [704, 70] width 587 height 1710
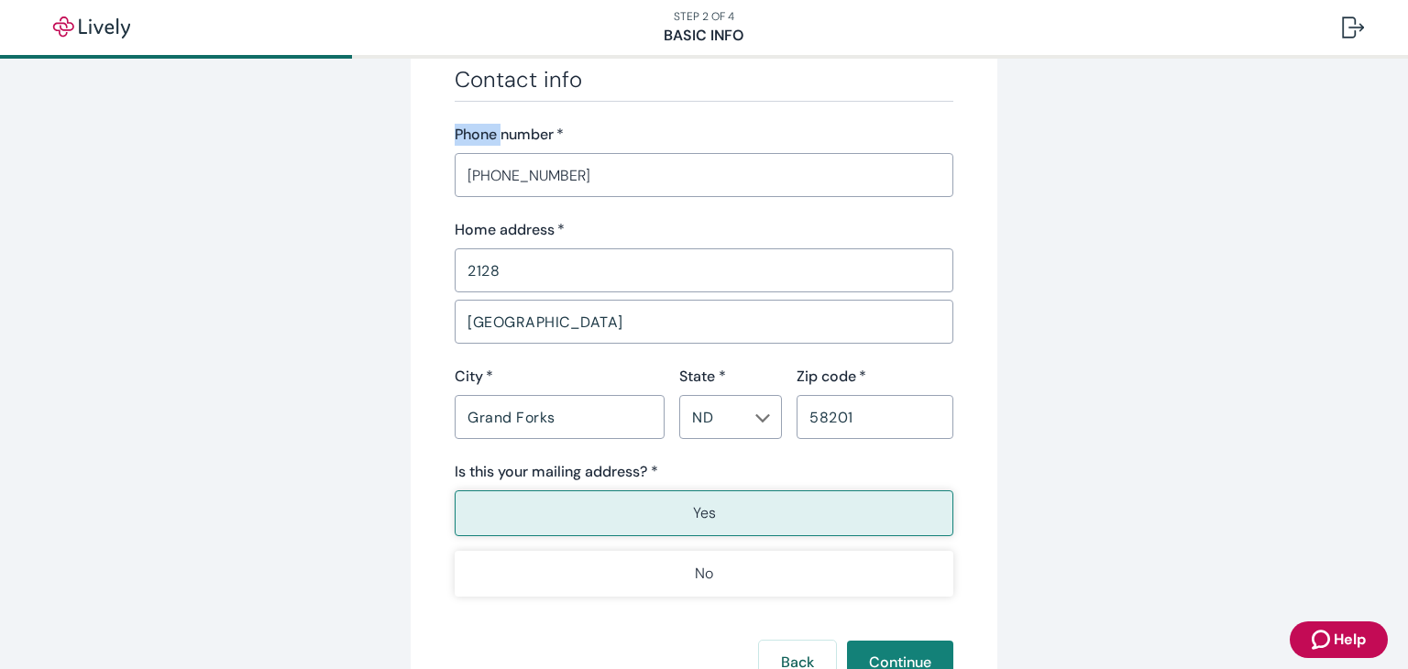
scroll to position [1227, 0]
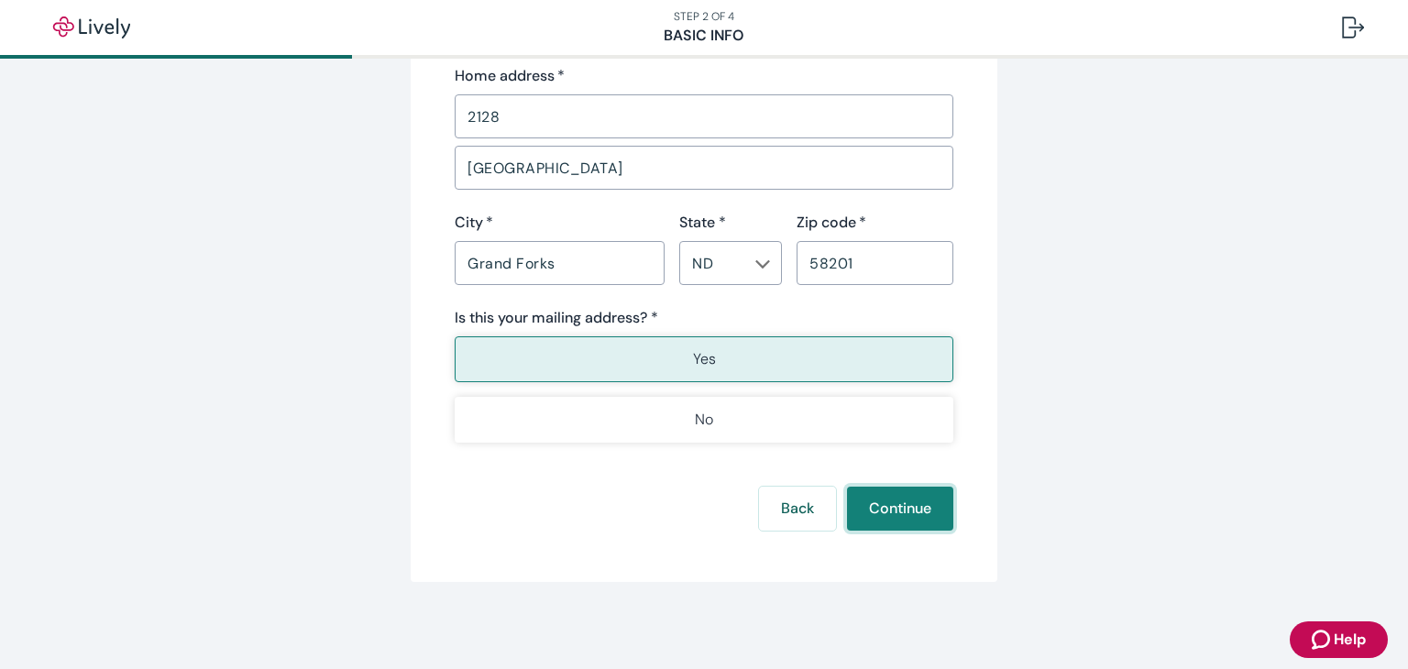
click at [907, 514] on button "Continue" at bounding box center [900, 509] width 106 height 44
